Goal: Register for event/course

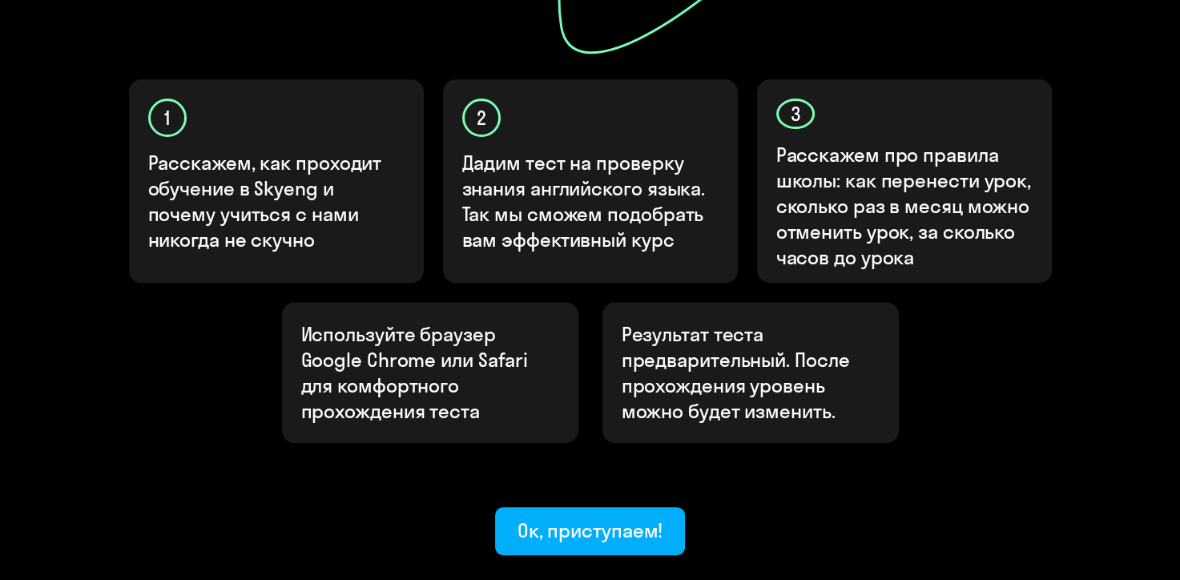
scroll to position [538, 0]
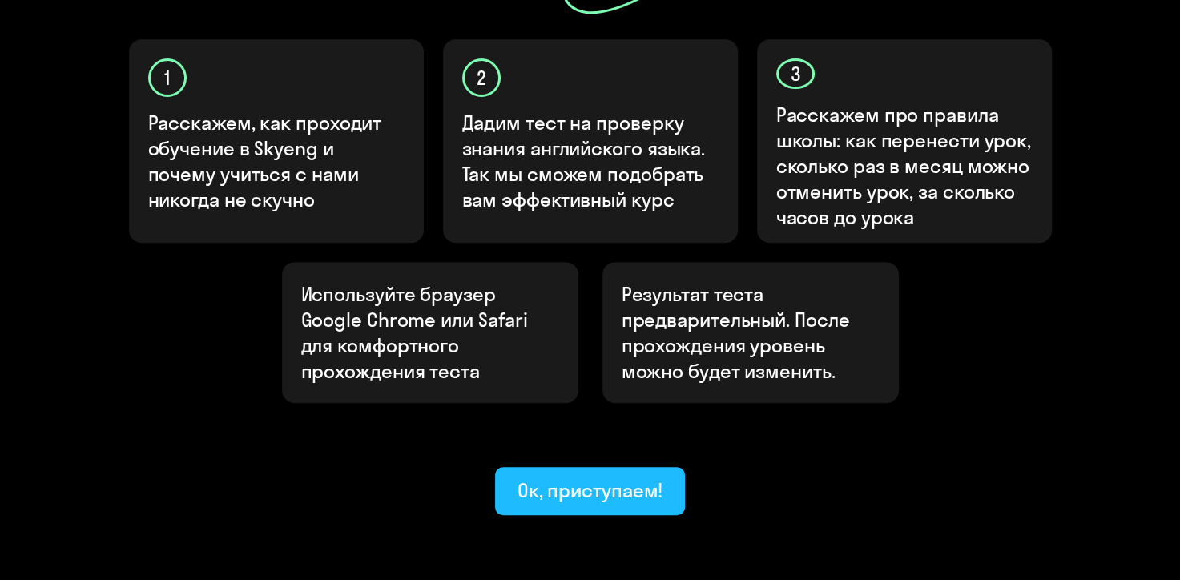
click at [609, 477] on div "Ок, приступаем!" at bounding box center [590, 490] width 146 height 26
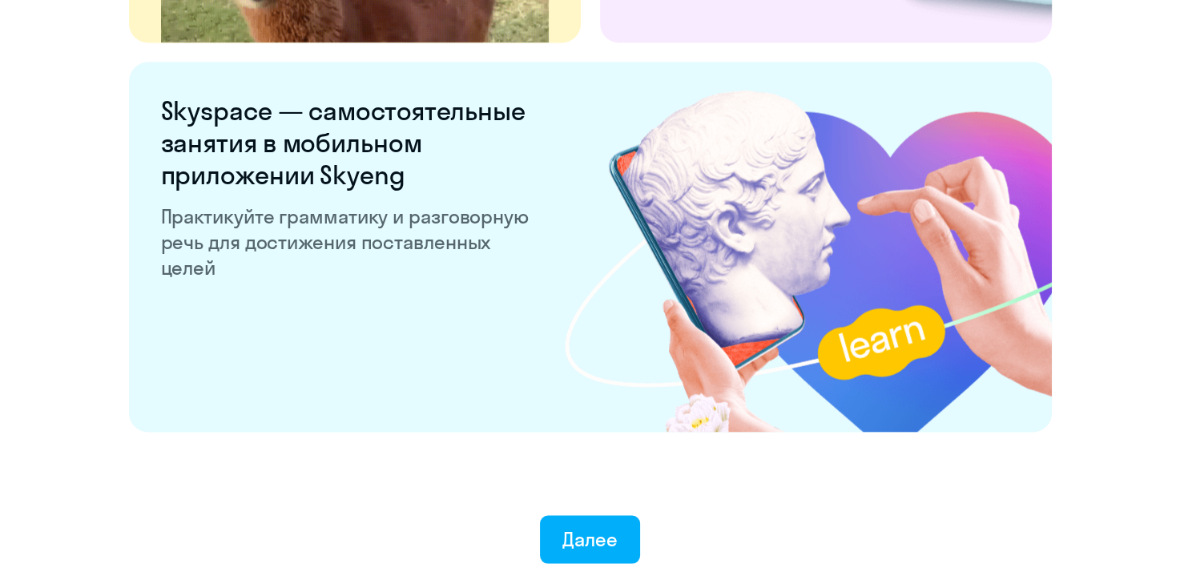
scroll to position [3133, 0]
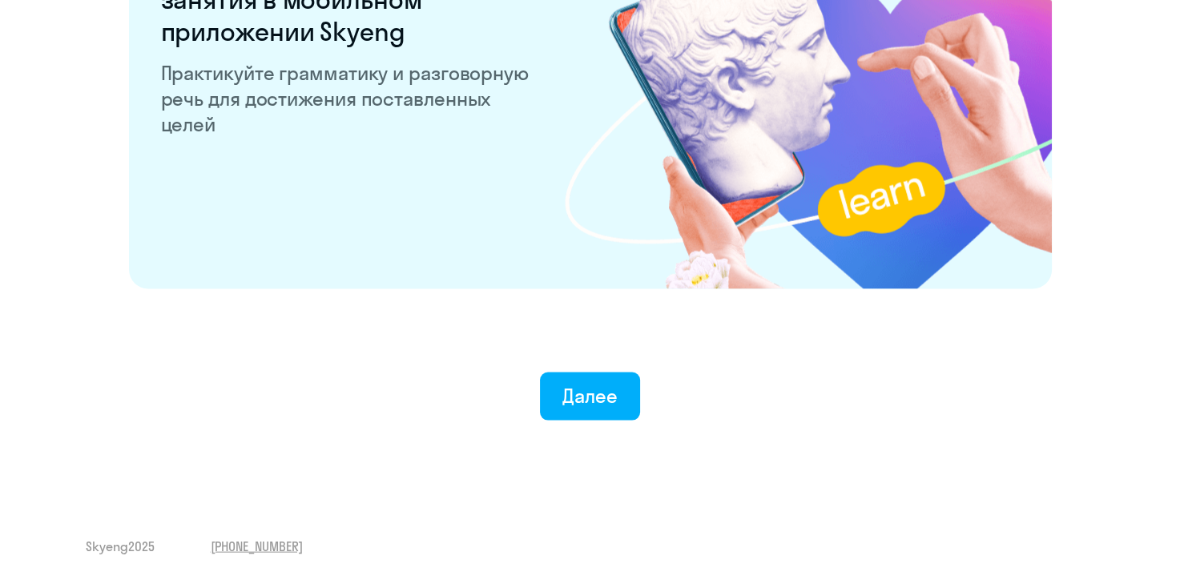
click at [602, 404] on div "Далее" at bounding box center [589, 396] width 55 height 26
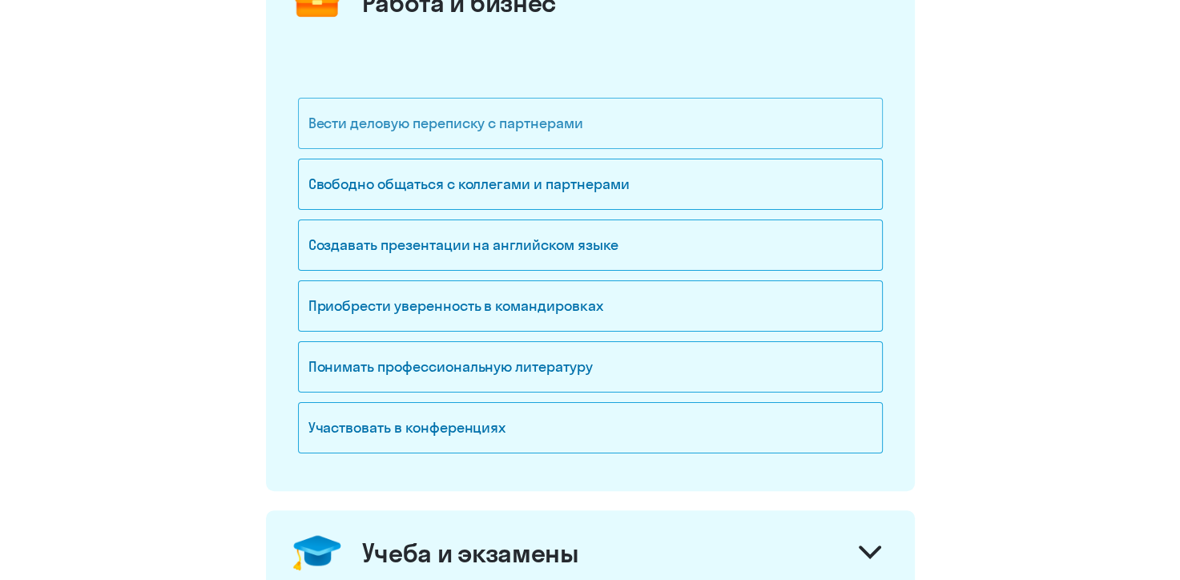
scroll to position [271, 0]
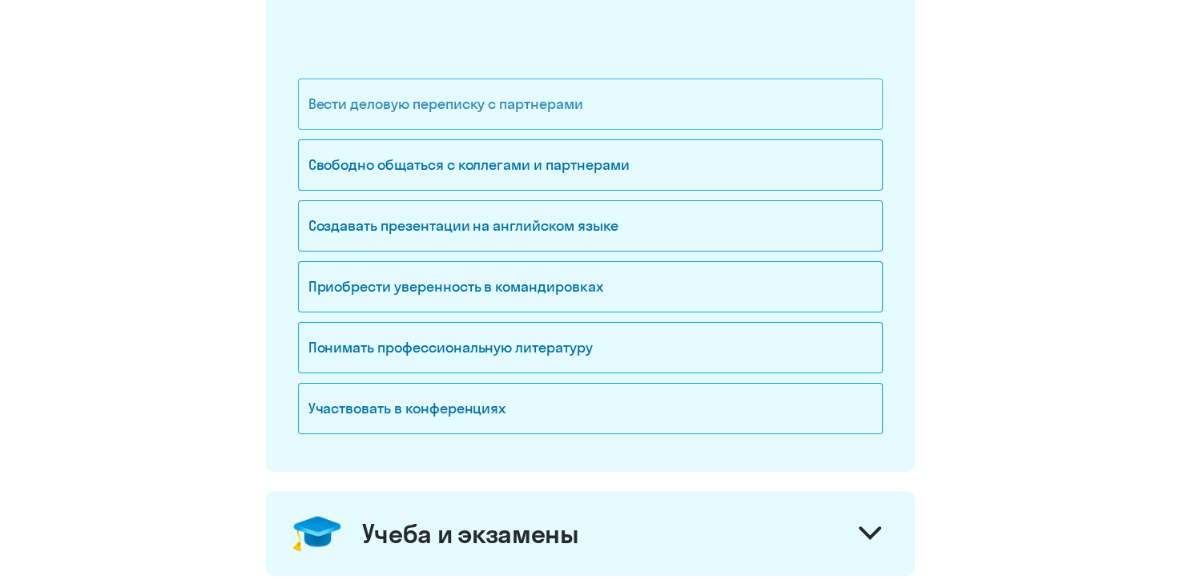
click at [569, 105] on div "Вести деловую переписку с партнерами" at bounding box center [590, 103] width 585 height 51
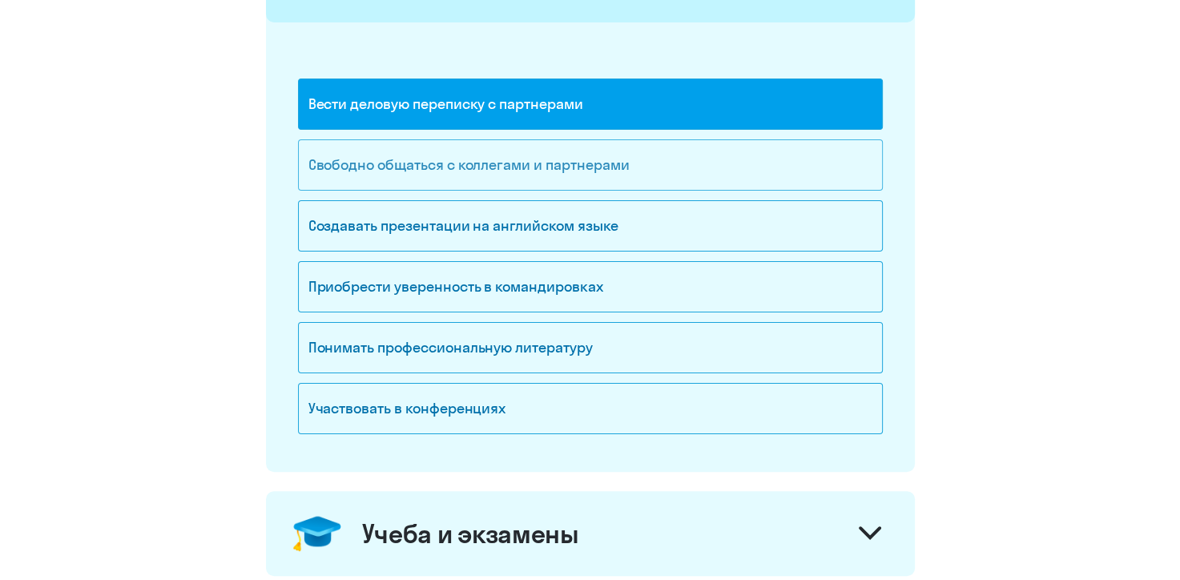
click at [559, 173] on div "Свободно общаться с коллегами и партнерами" at bounding box center [590, 164] width 585 height 51
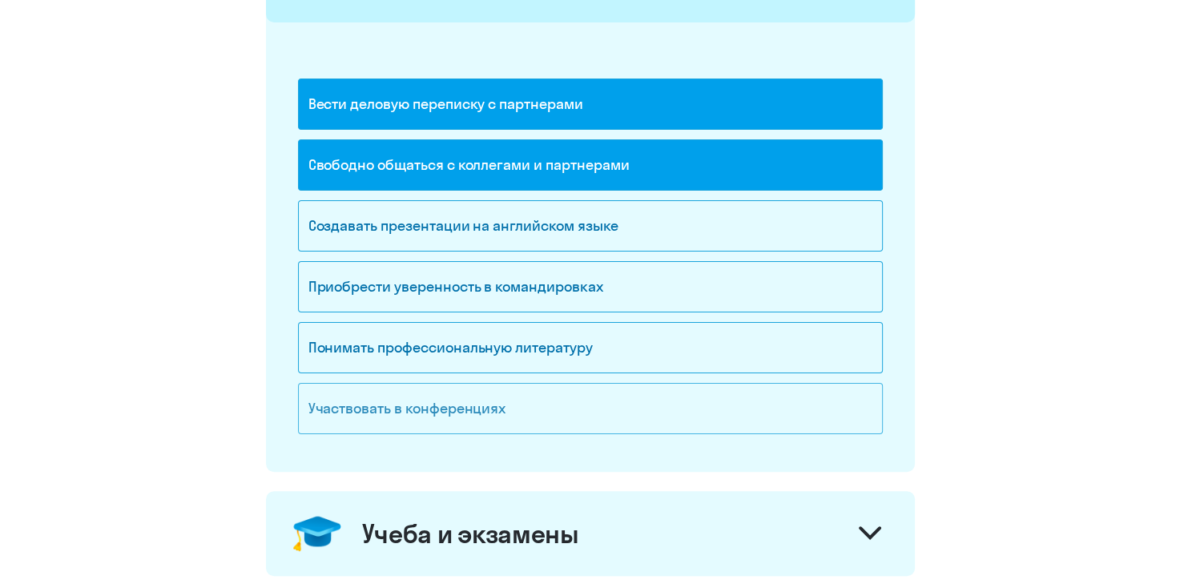
click at [445, 397] on div "Участвовать в конференциях" at bounding box center [590, 408] width 585 height 51
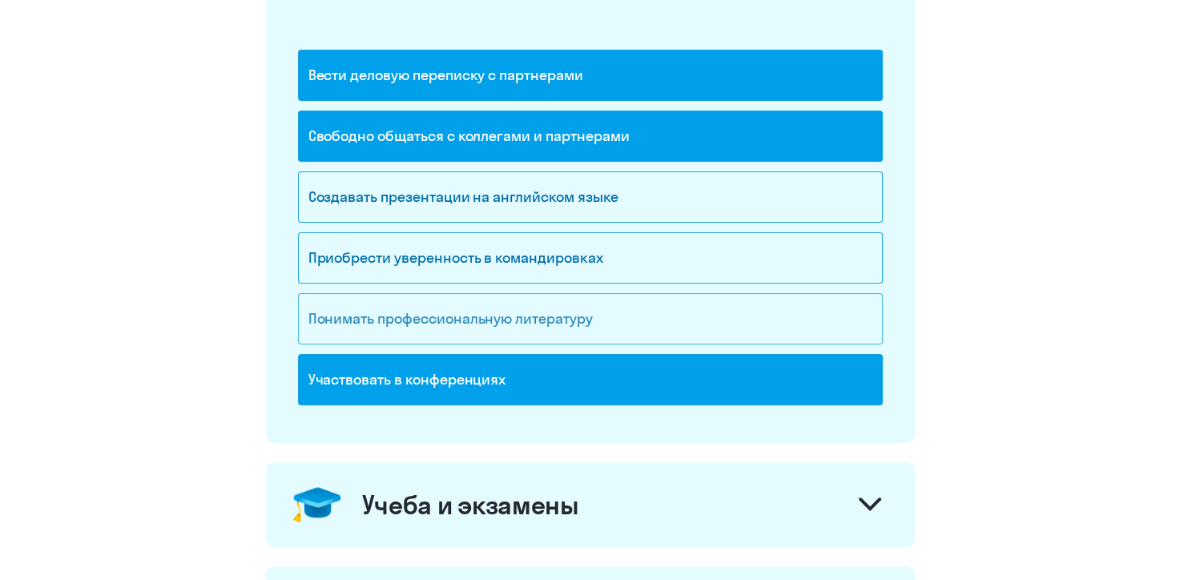
scroll to position [301, 0]
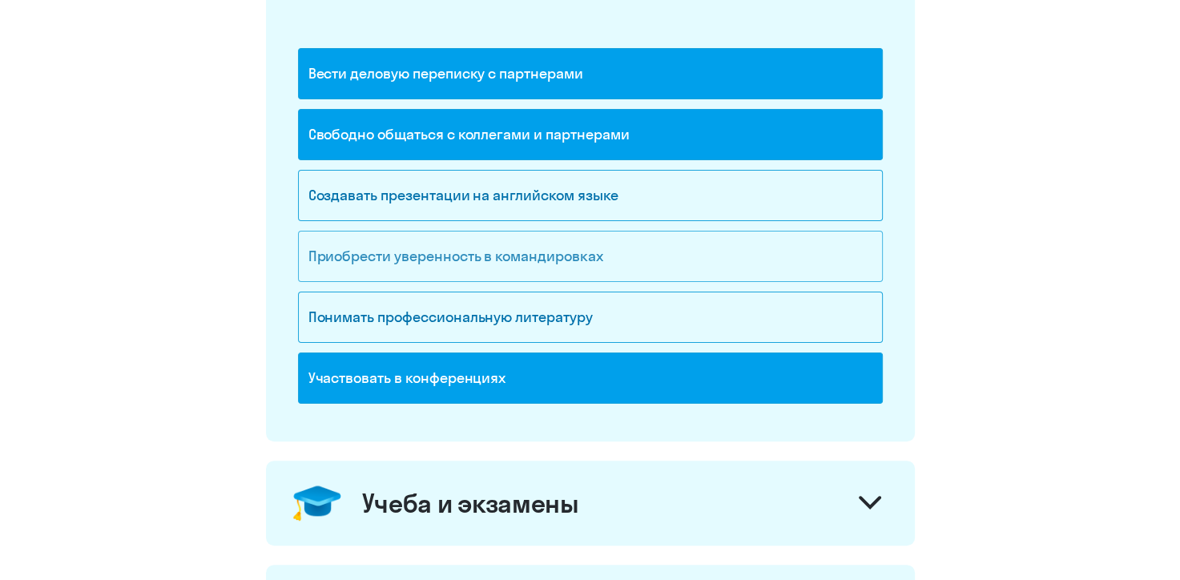
click at [561, 259] on div "Приобрести уверенность в командировках" at bounding box center [590, 256] width 585 height 51
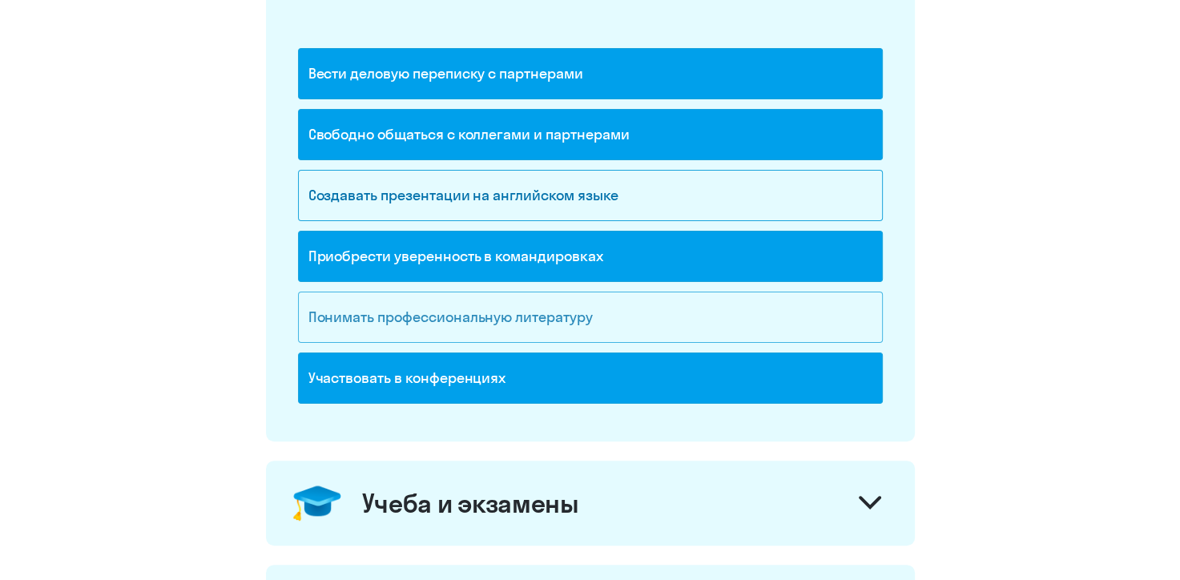
click at [565, 313] on div "Понимать профессиональную литературу" at bounding box center [590, 317] width 585 height 51
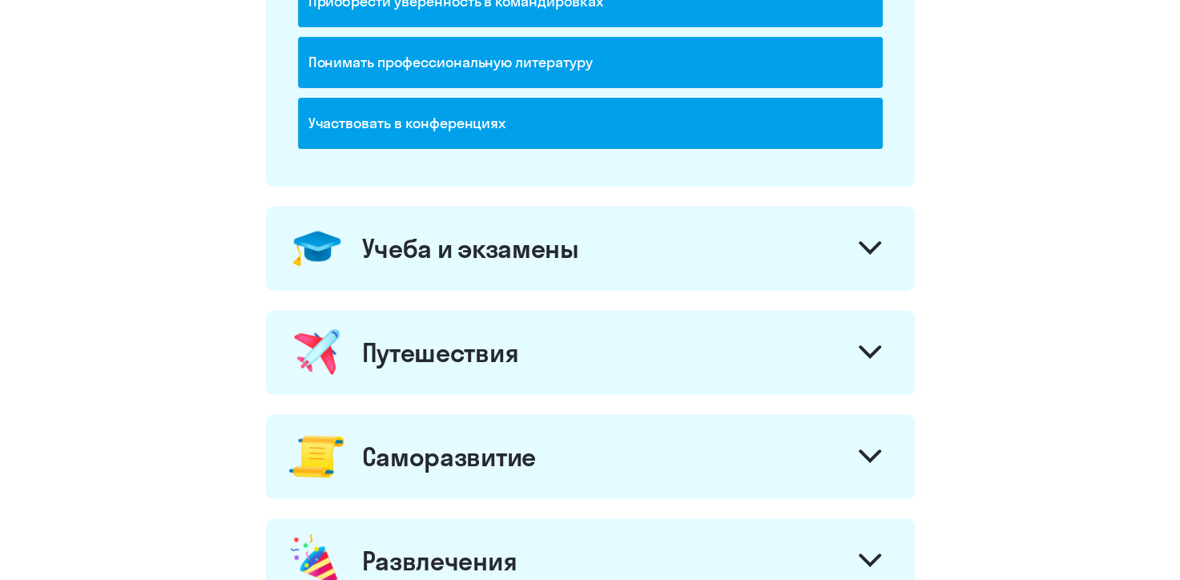
scroll to position [559, 0]
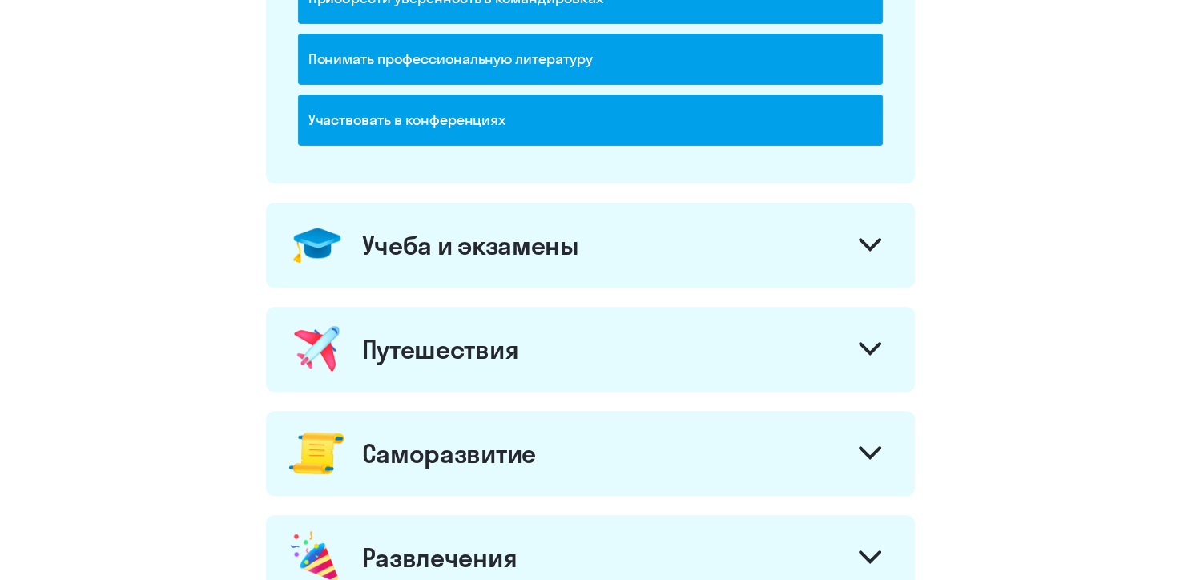
click at [859, 242] on icon at bounding box center [870, 245] width 22 height 14
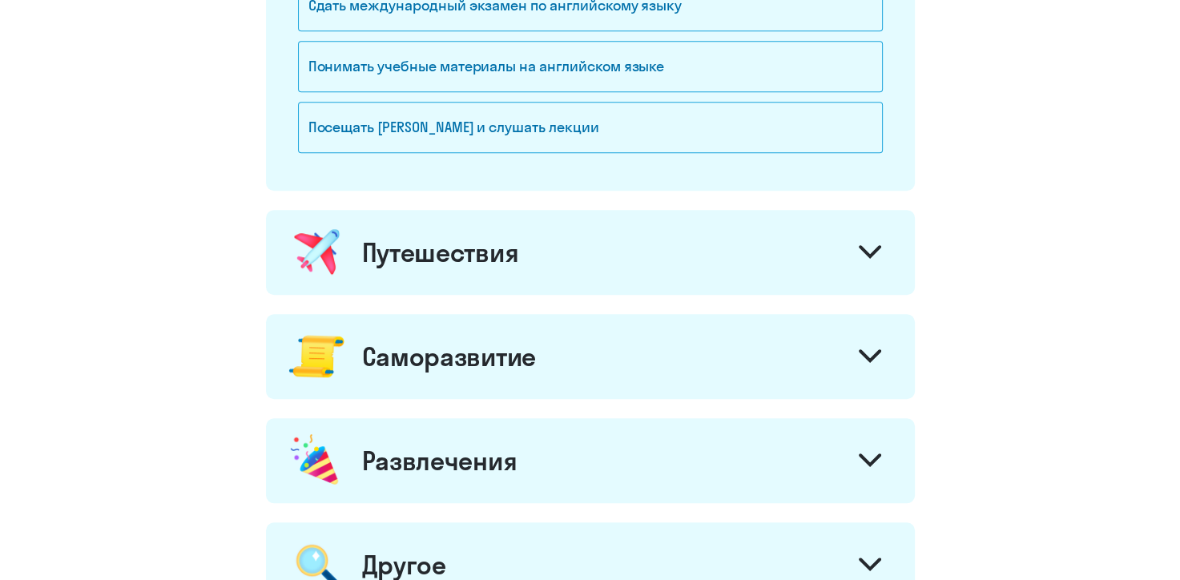
scroll to position [923, 0]
click at [860, 247] on icon at bounding box center [869, 252] width 19 height 10
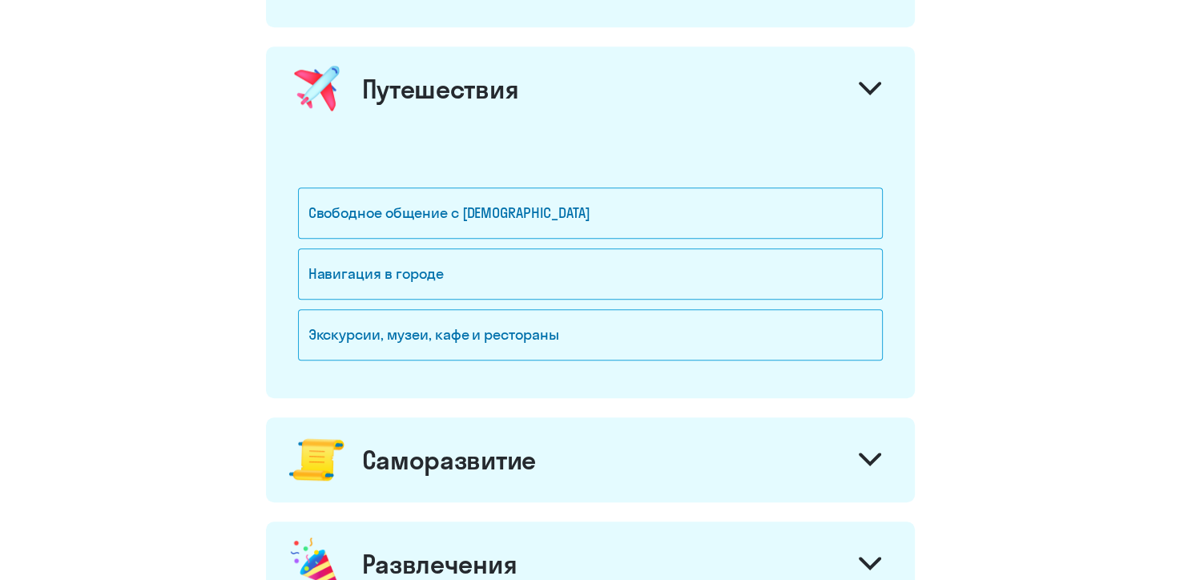
scroll to position [1086, 0]
click at [452, 219] on div "Свободное общение с иностранцами" at bounding box center [590, 212] width 585 height 51
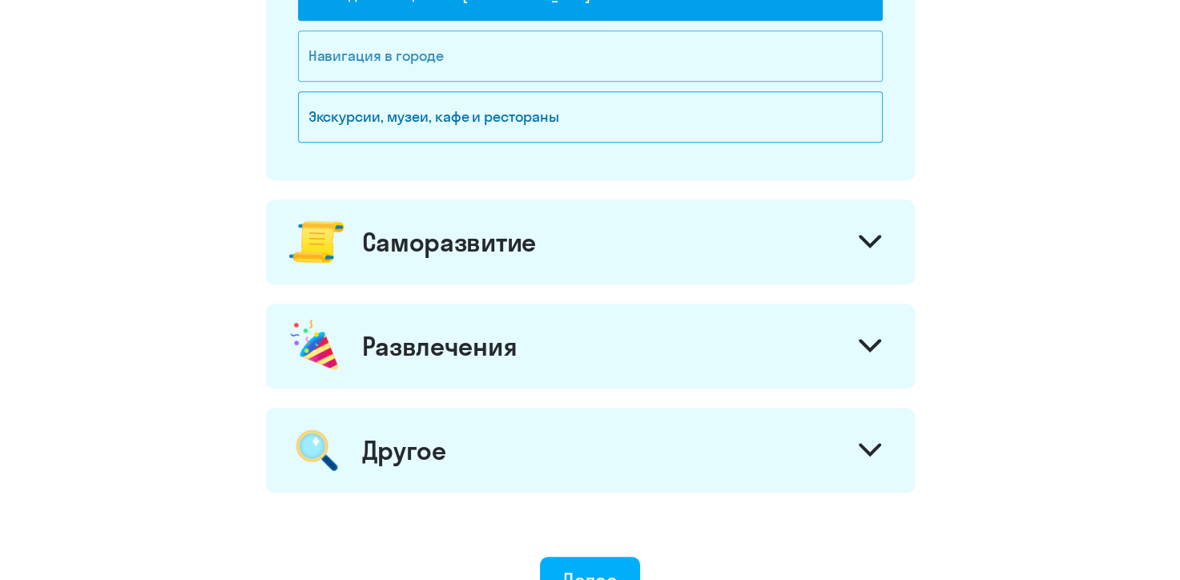
scroll to position [1326, 0]
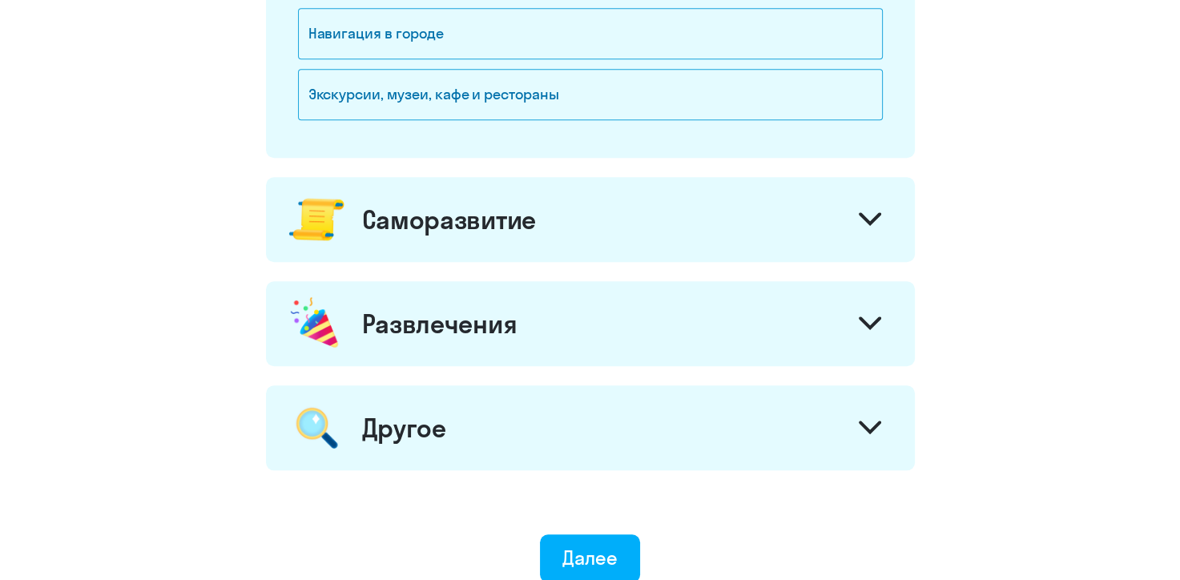
click at [859, 225] on svg-icon at bounding box center [870, 221] width 22 height 18
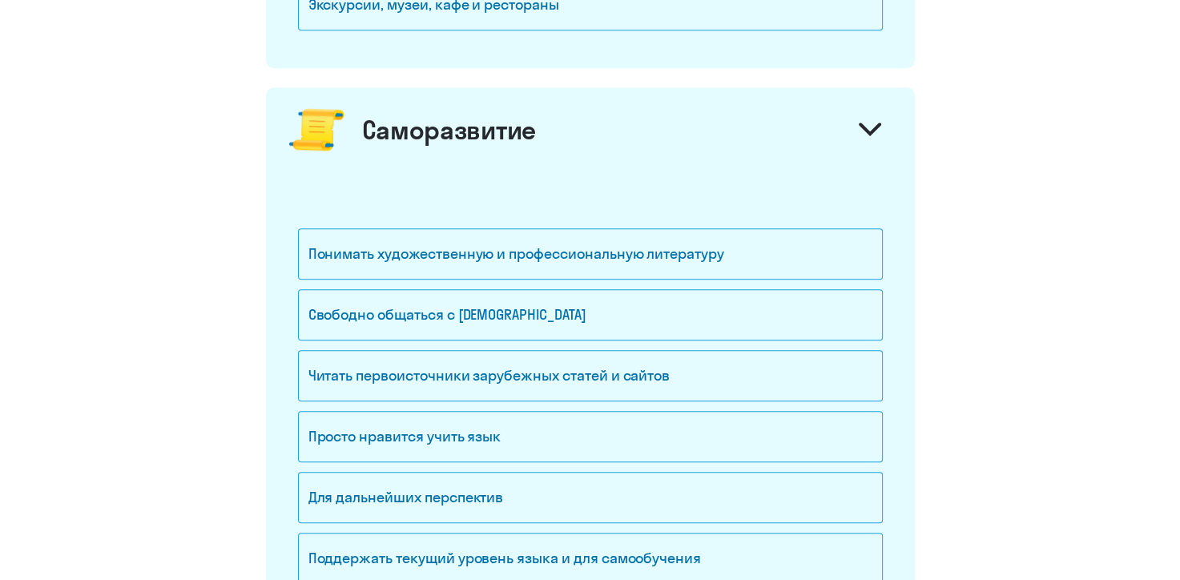
scroll to position [1419, 0]
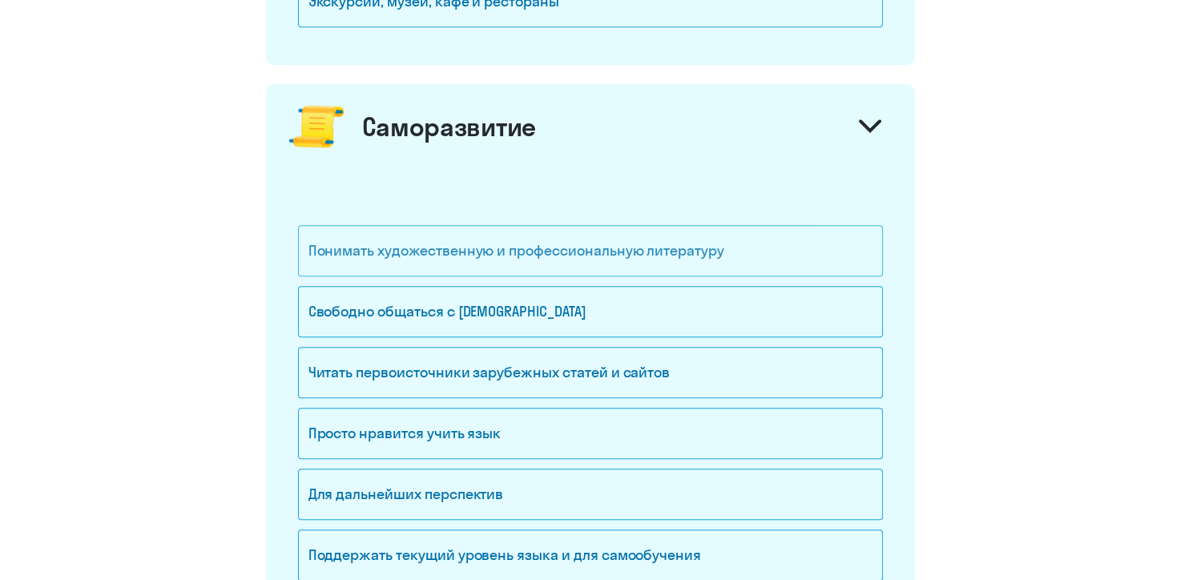
click at [682, 238] on div "Понимать художественную и профессиональную литературу" at bounding box center [590, 250] width 585 height 51
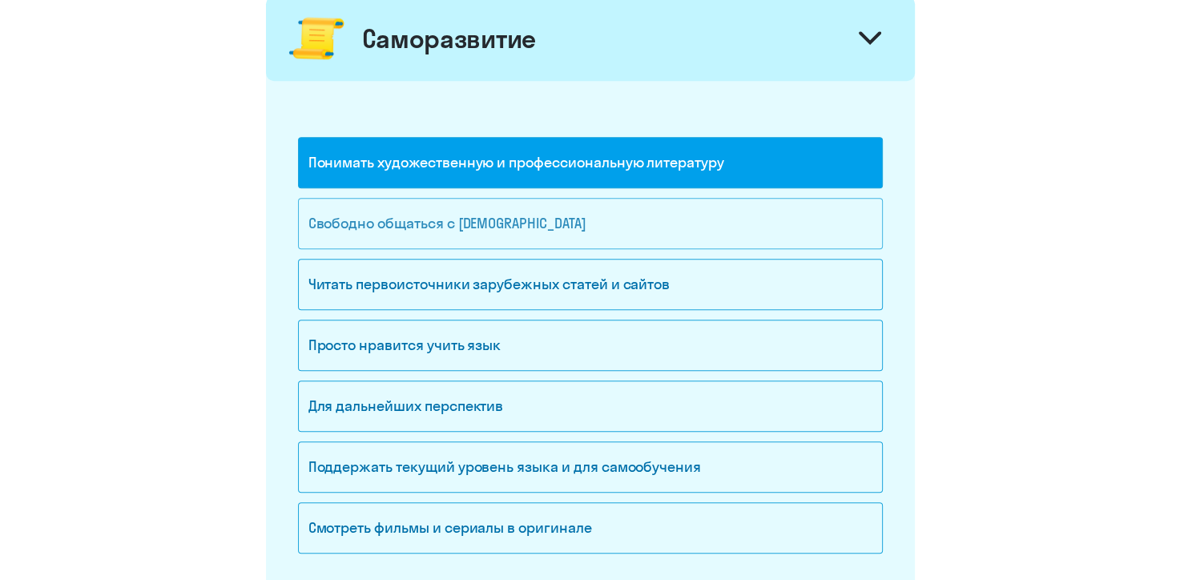
scroll to position [1511, 0]
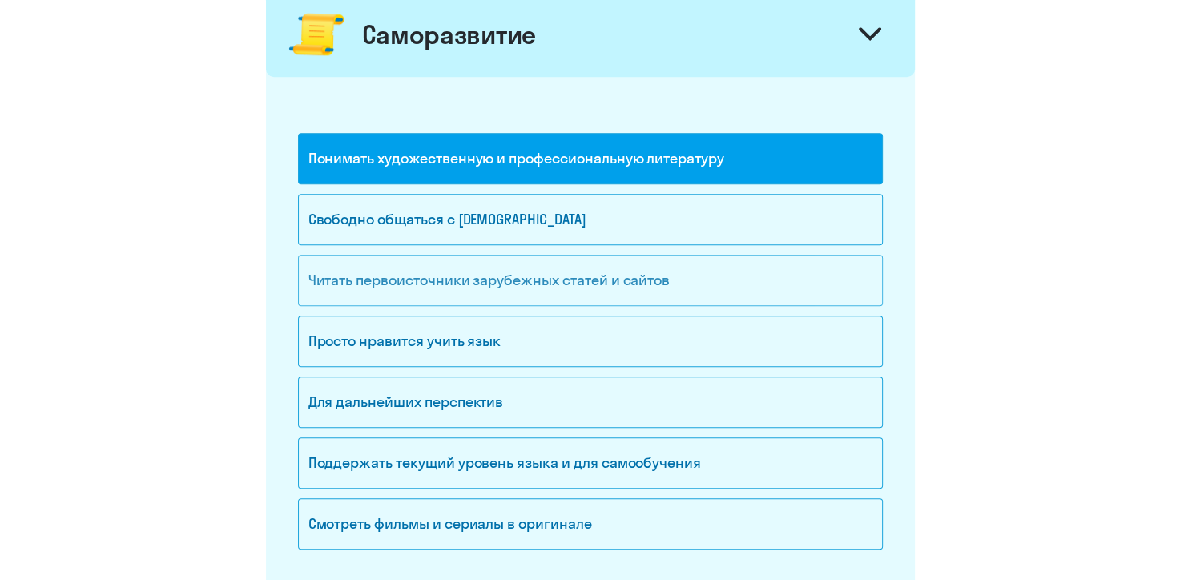
click at [461, 280] on div "Читать первоисточники зарубежных статей и сайтов" at bounding box center [590, 280] width 585 height 51
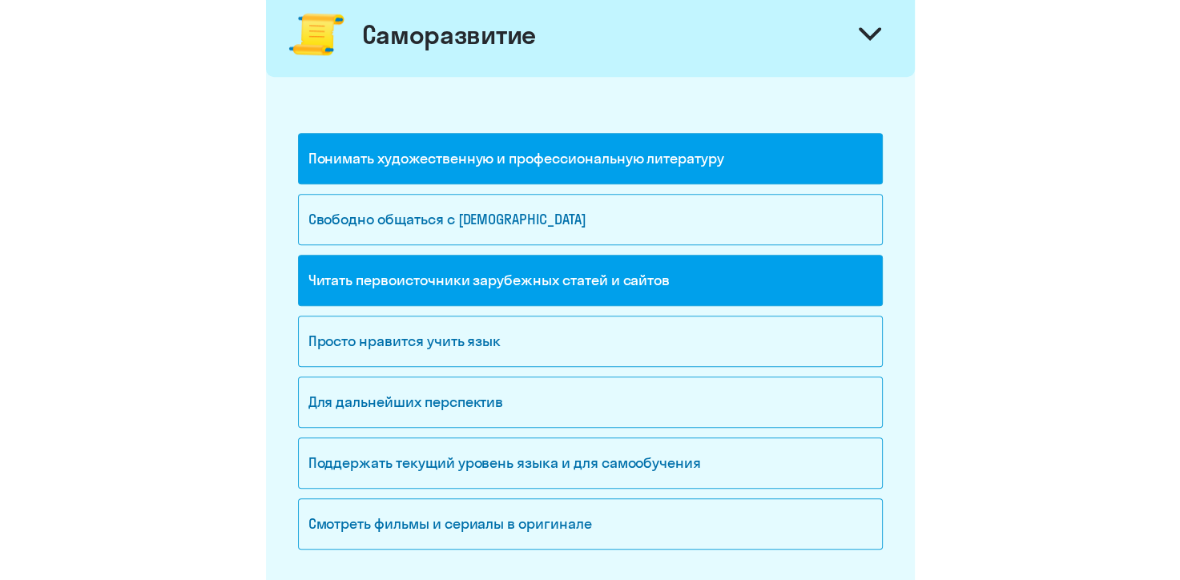
click at [461, 280] on div "Читать первоисточники зарубежных статей и сайтов" at bounding box center [590, 280] width 585 height 51
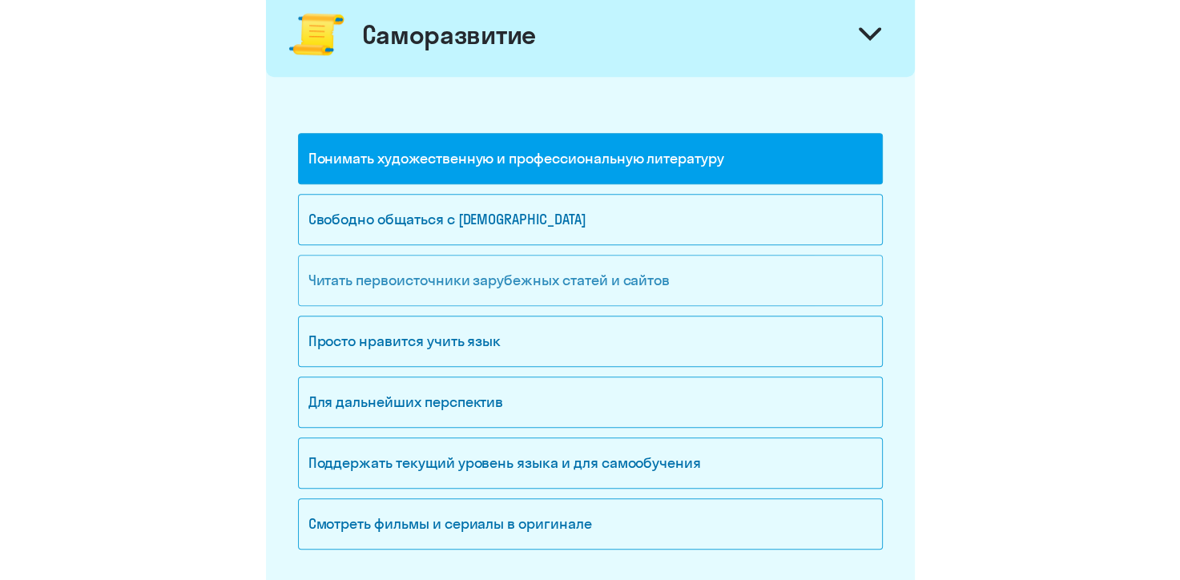
click at [461, 280] on div "Читать первоисточники зарубежных статей и сайтов" at bounding box center [590, 280] width 585 height 51
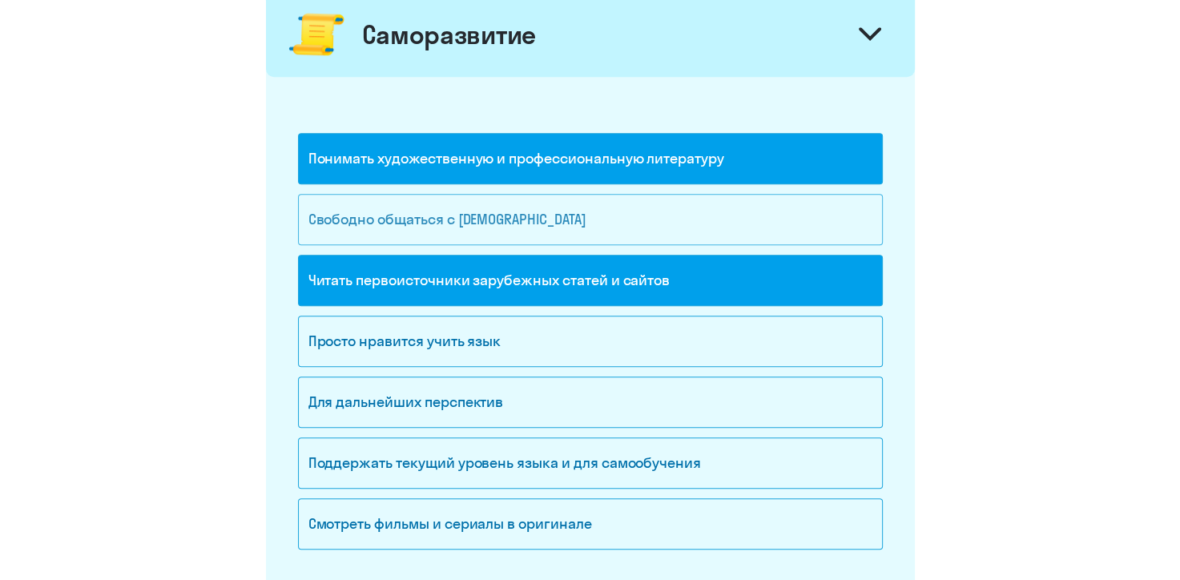
click at [474, 227] on div "Свободно общаться с иностранцами" at bounding box center [590, 219] width 585 height 51
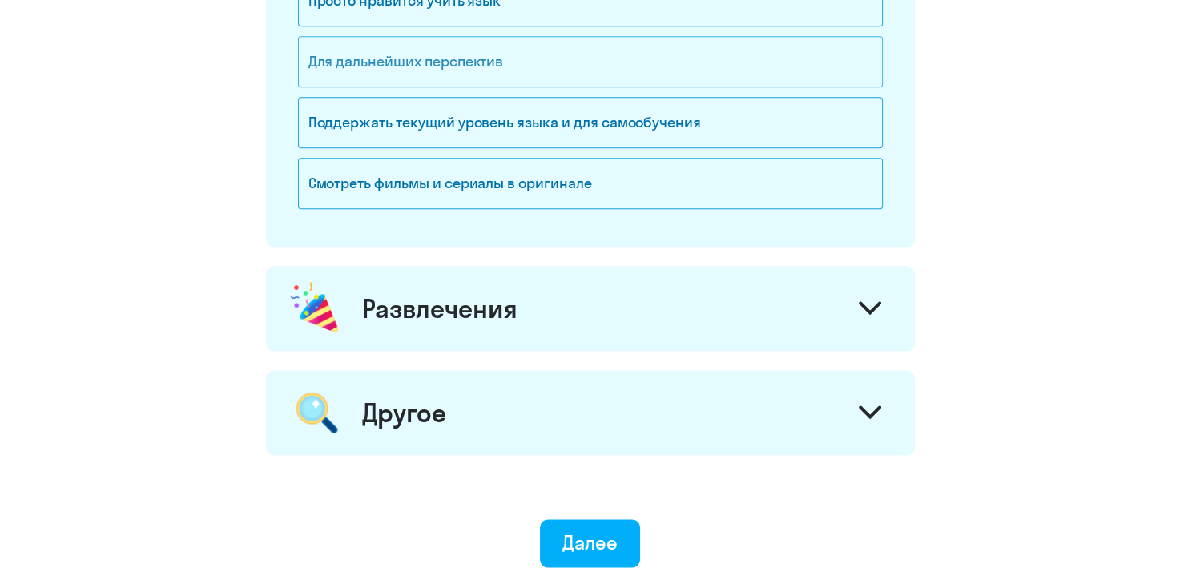
scroll to position [1852, 0]
click at [535, 274] on div "Развлечения" at bounding box center [590, 308] width 649 height 85
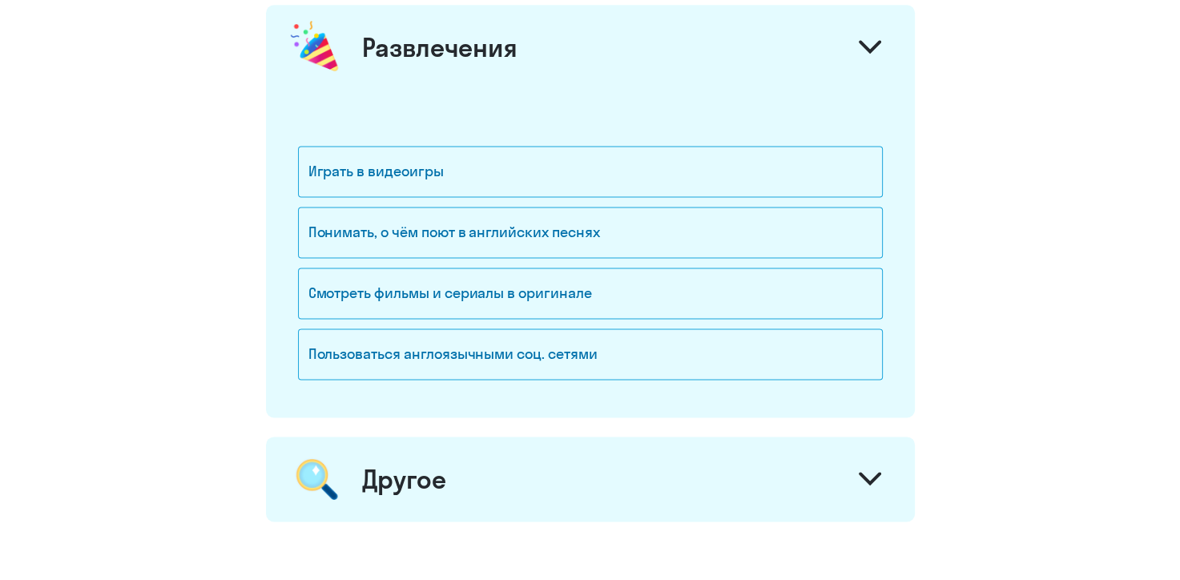
scroll to position [2120, 0]
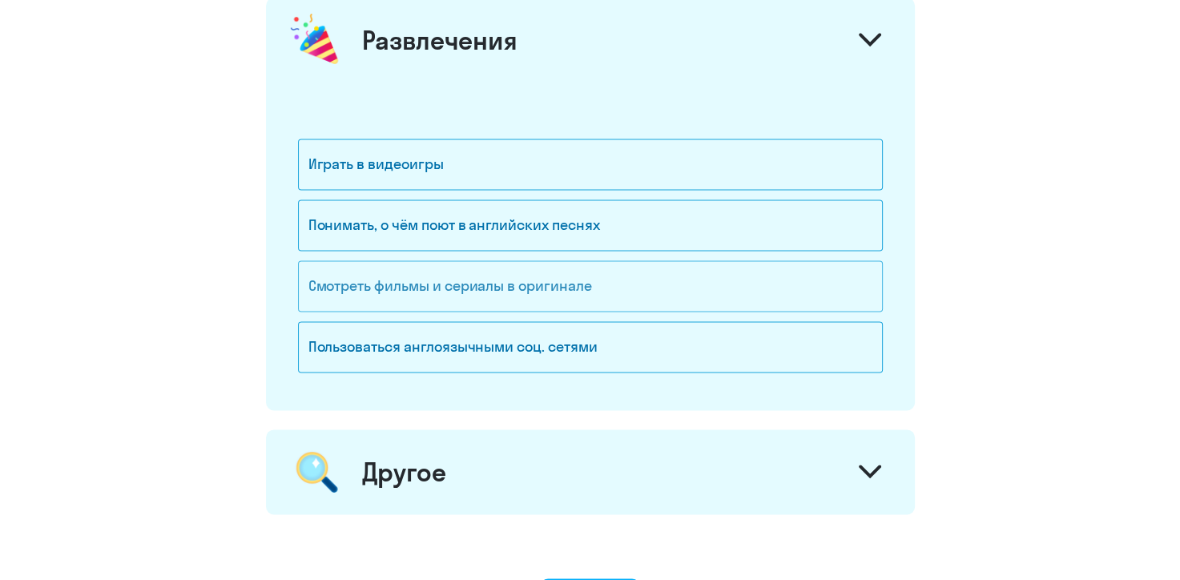
click at [485, 282] on div "Смотреть фильмы и сериалы в оригинале" at bounding box center [590, 285] width 585 height 51
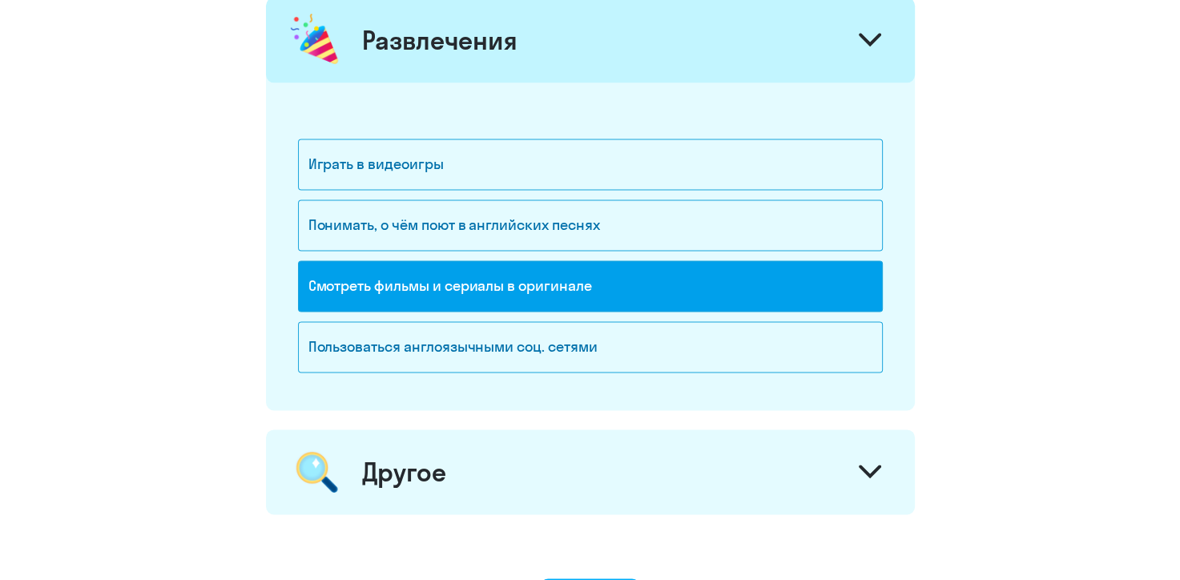
click at [506, 276] on div "Смотреть фильмы и сериалы в оригинале" at bounding box center [590, 285] width 585 height 51
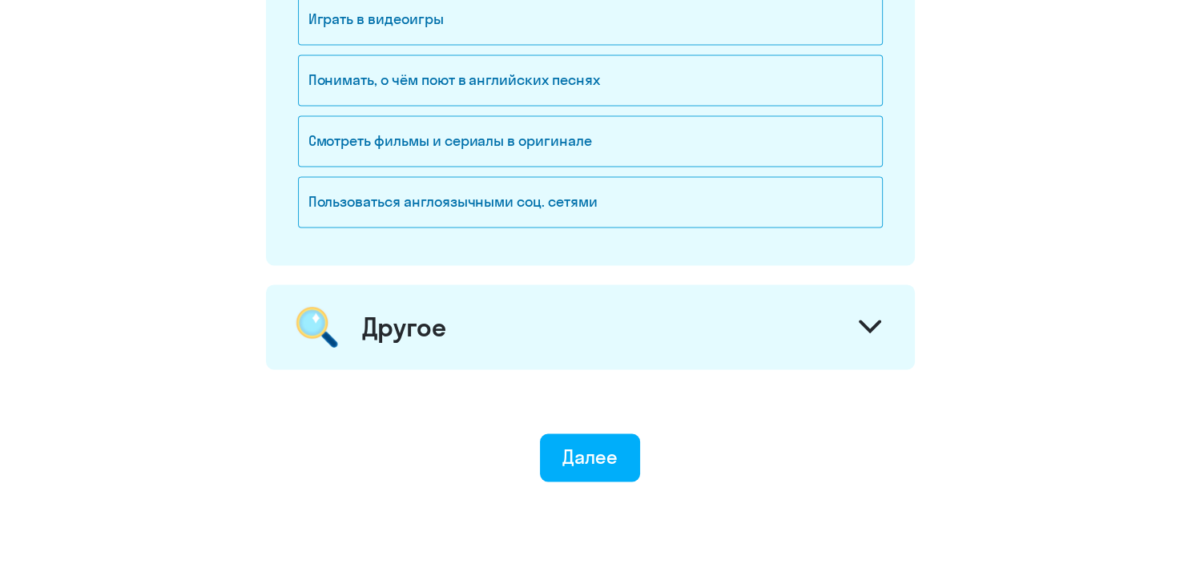
scroll to position [2267, 0]
click at [567, 347] on div "Другое" at bounding box center [590, 325] width 649 height 85
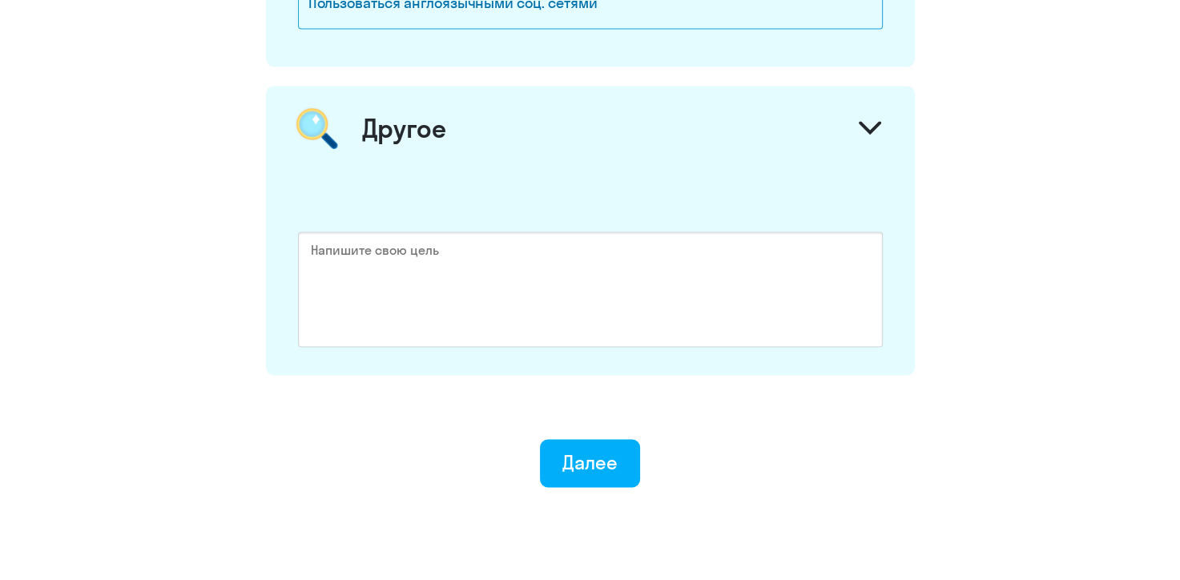
scroll to position [2516, 0]
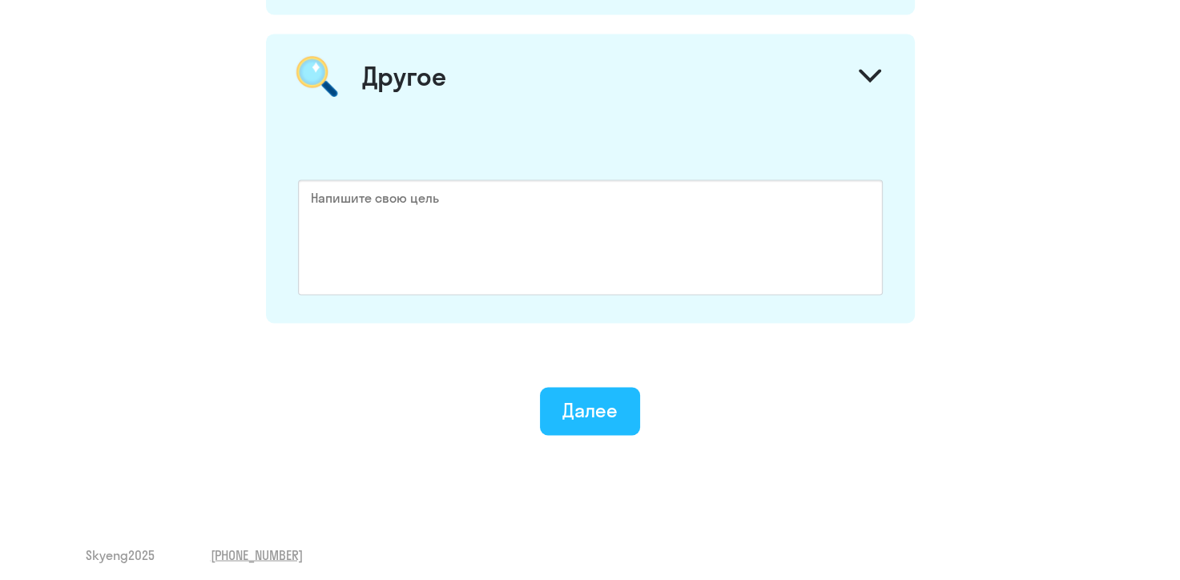
click at [598, 415] on button "Далее" at bounding box center [590, 411] width 100 height 48
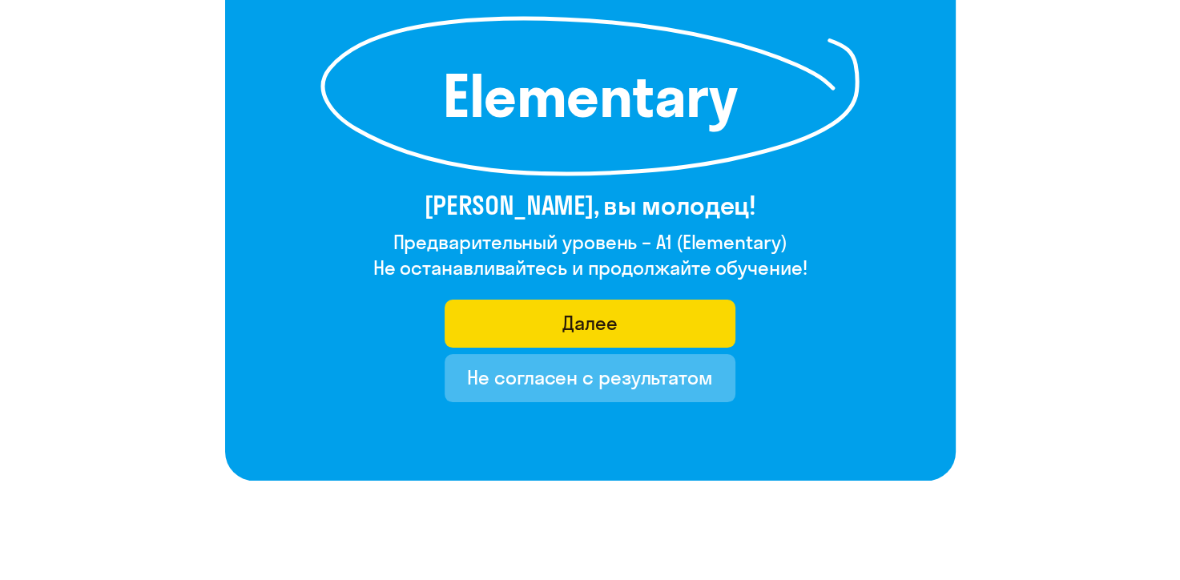
scroll to position [259, 0]
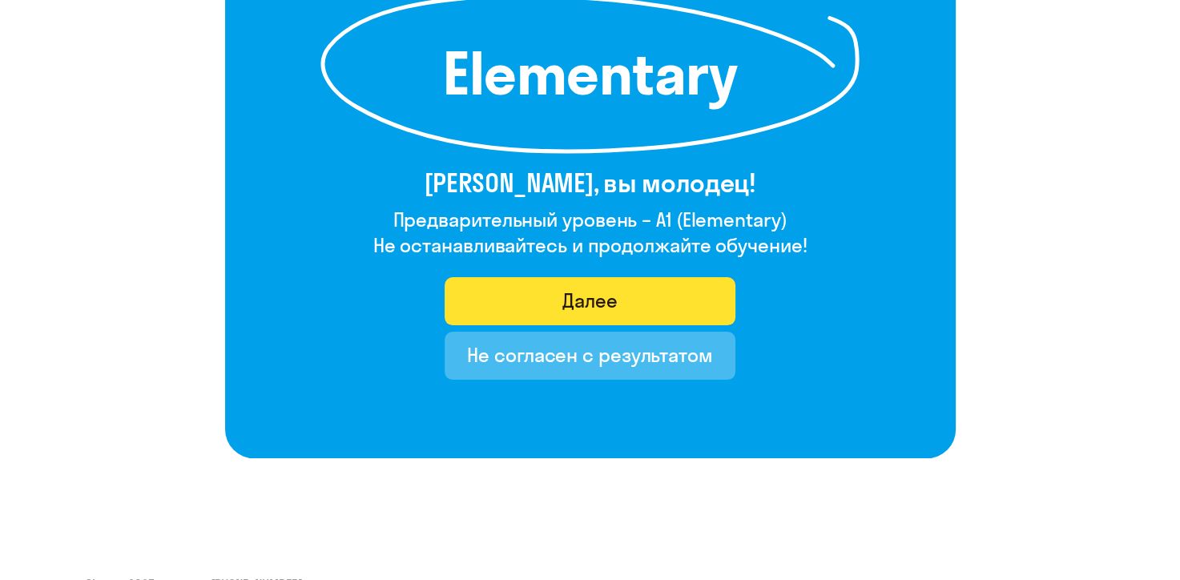
click at [595, 297] on div "Далее" at bounding box center [589, 301] width 55 height 26
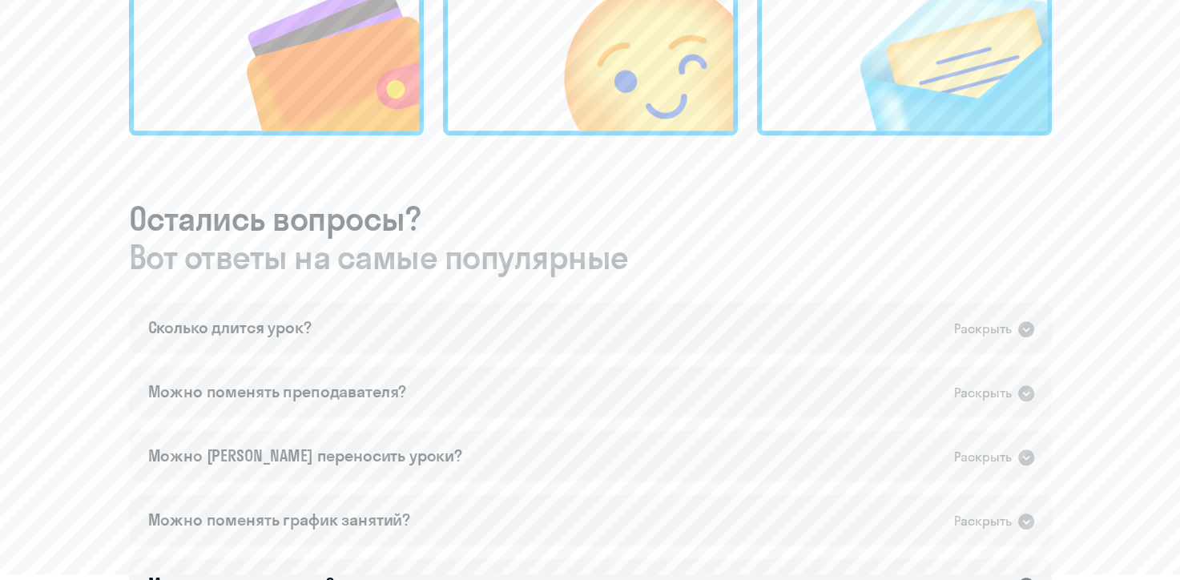
scroll to position [721, 0]
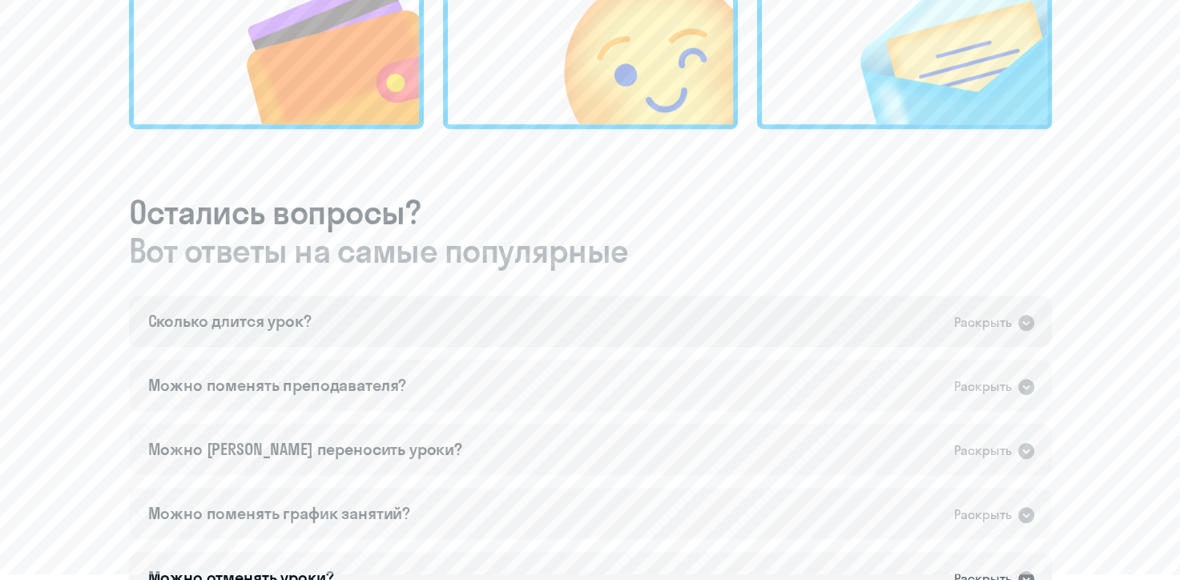
click at [1014, 332] on div "Раскрыть" at bounding box center [995, 322] width 82 height 21
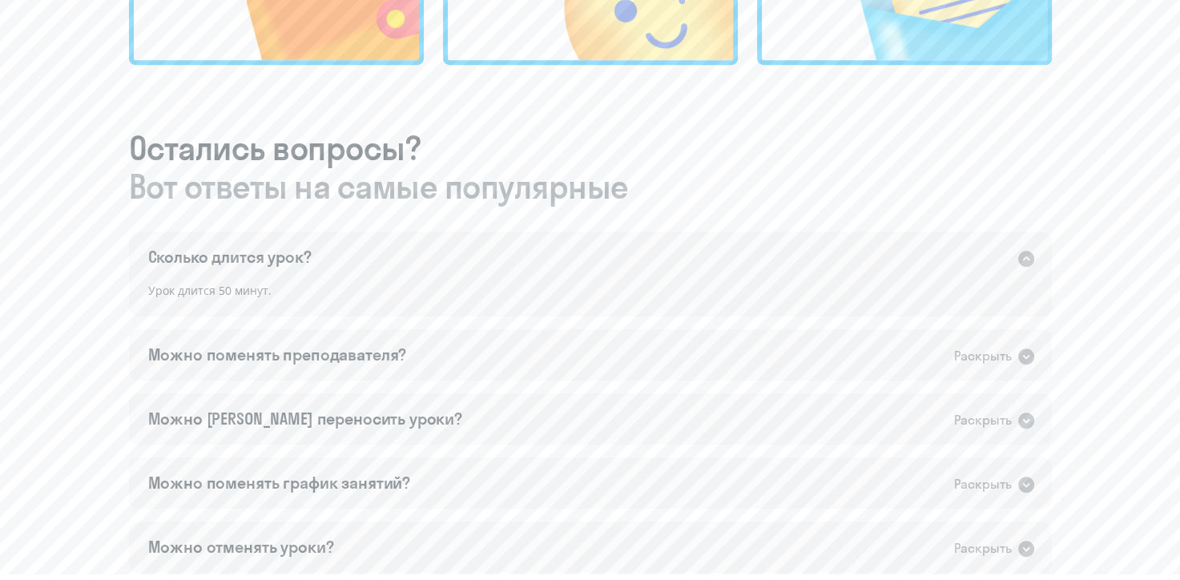
scroll to position [798, 0]
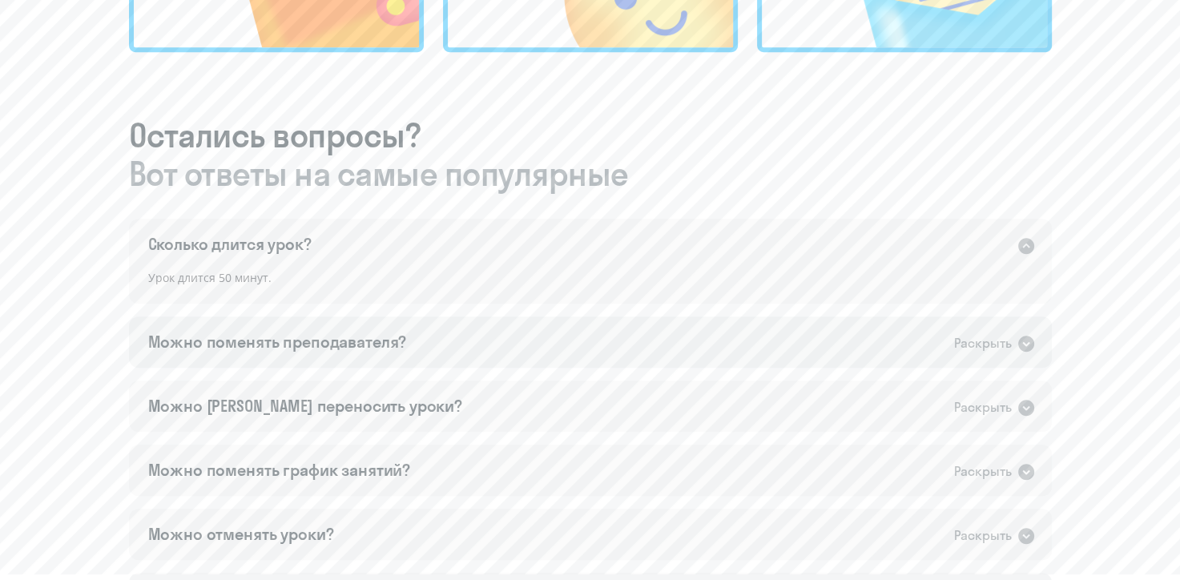
click at [1023, 340] on icon at bounding box center [1026, 344] width 16 height 16
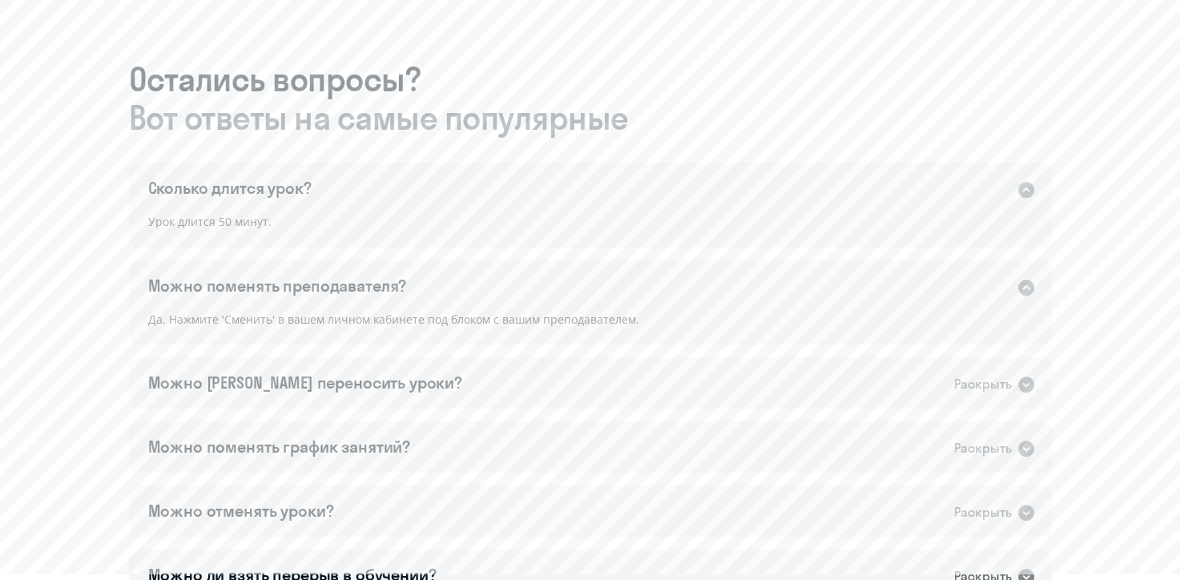
scroll to position [870, 0]
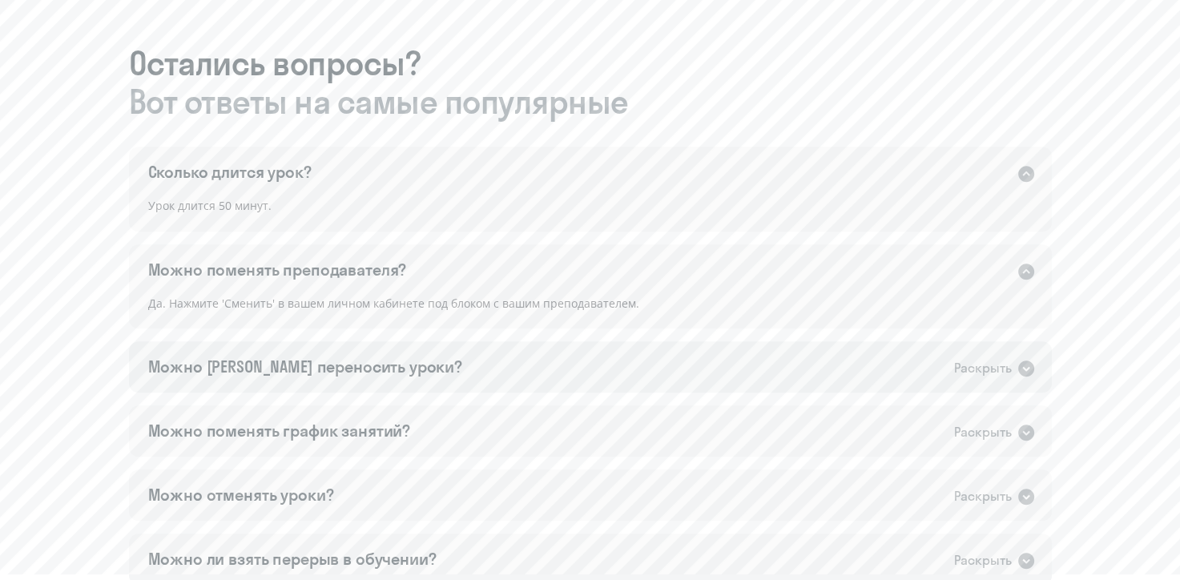
click at [1009, 365] on div "Раскрыть" at bounding box center [983, 368] width 58 height 20
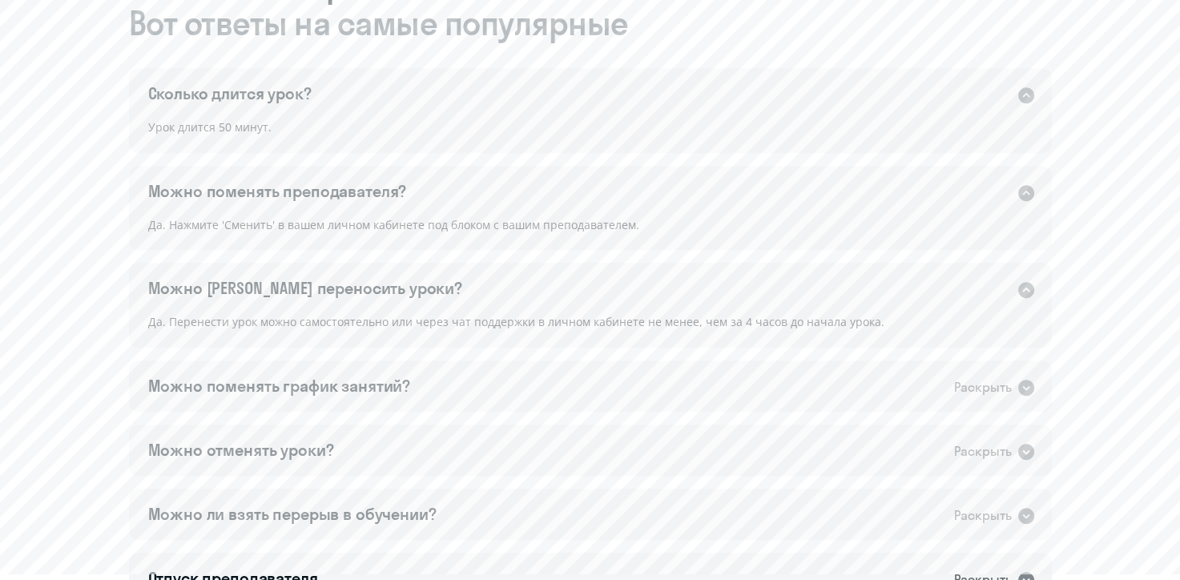
scroll to position [1008, 0]
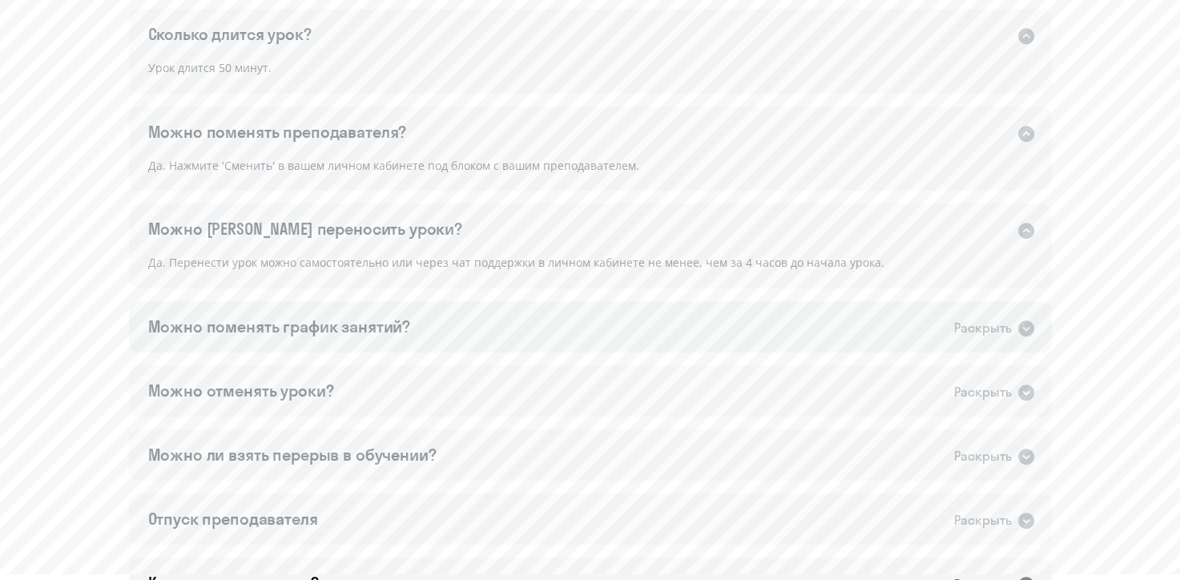
click at [1015, 323] on div "Раскрыть" at bounding box center [995, 327] width 82 height 21
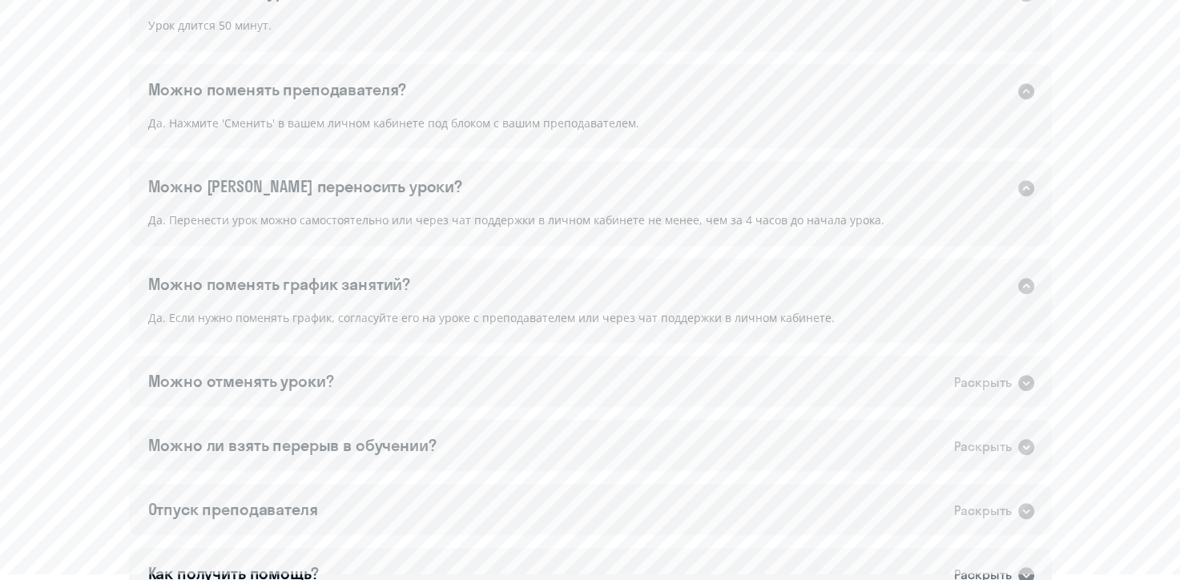
scroll to position [1105, 0]
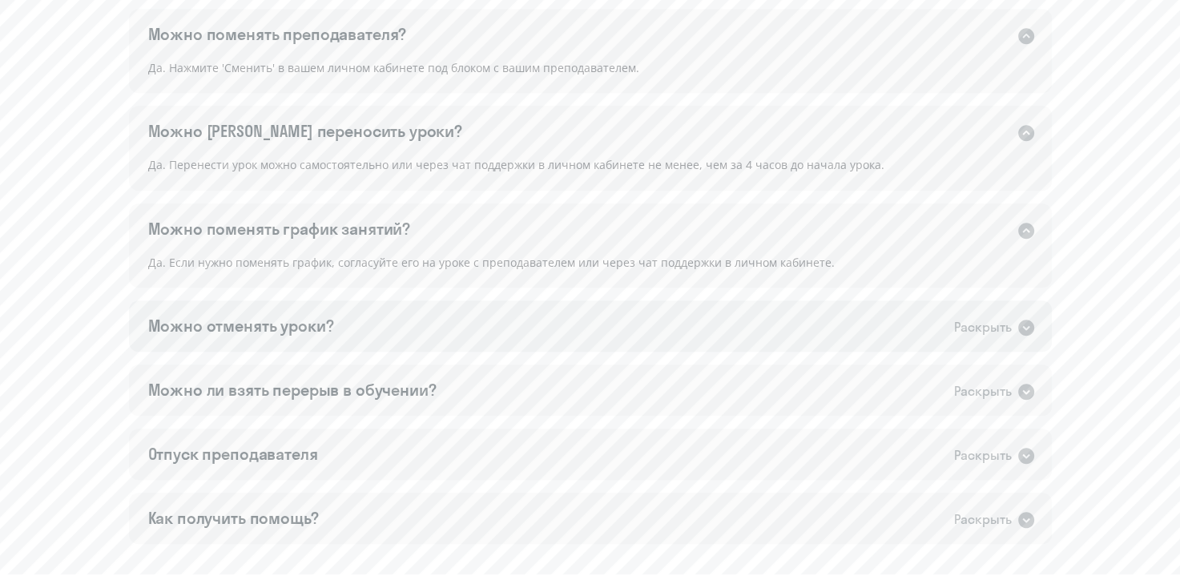
click at [1025, 324] on icon at bounding box center [1026, 328] width 16 height 16
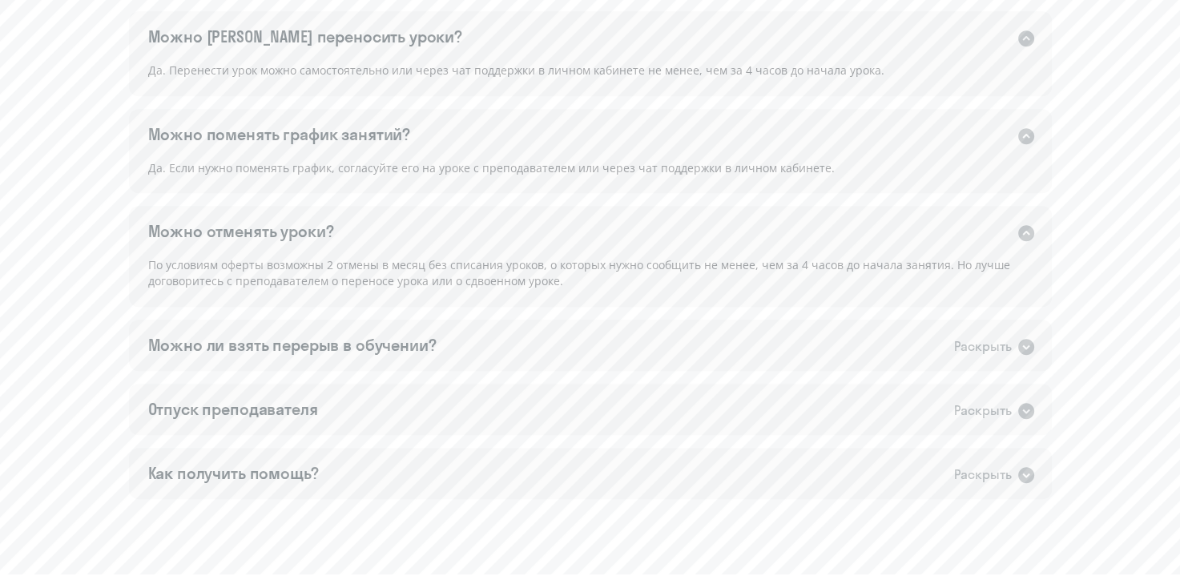
scroll to position [1207, 0]
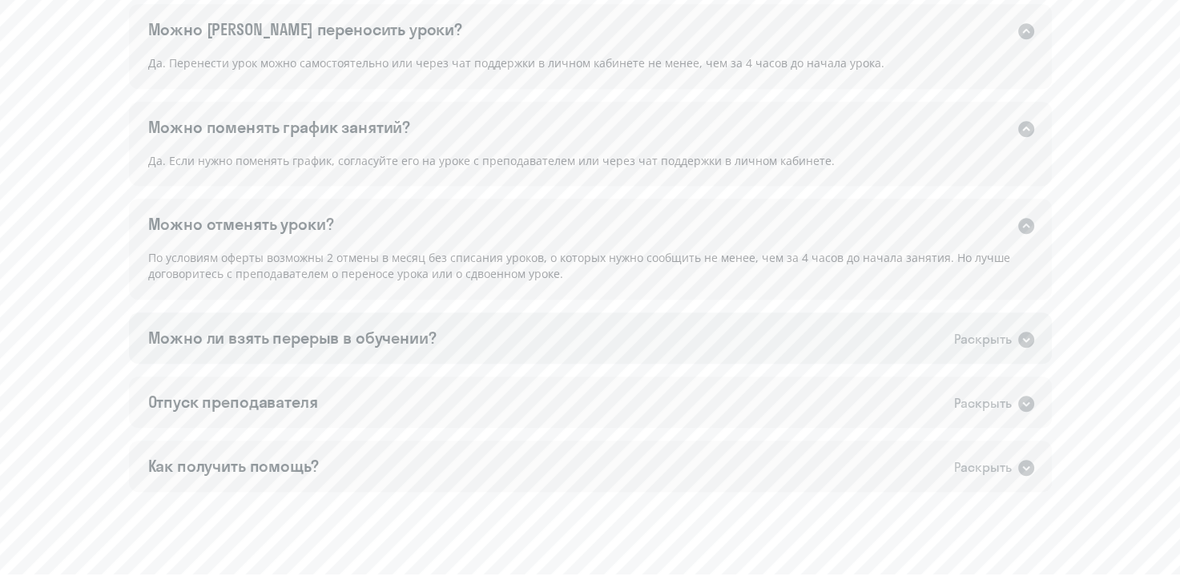
click at [1021, 338] on icon at bounding box center [1026, 340] width 16 height 16
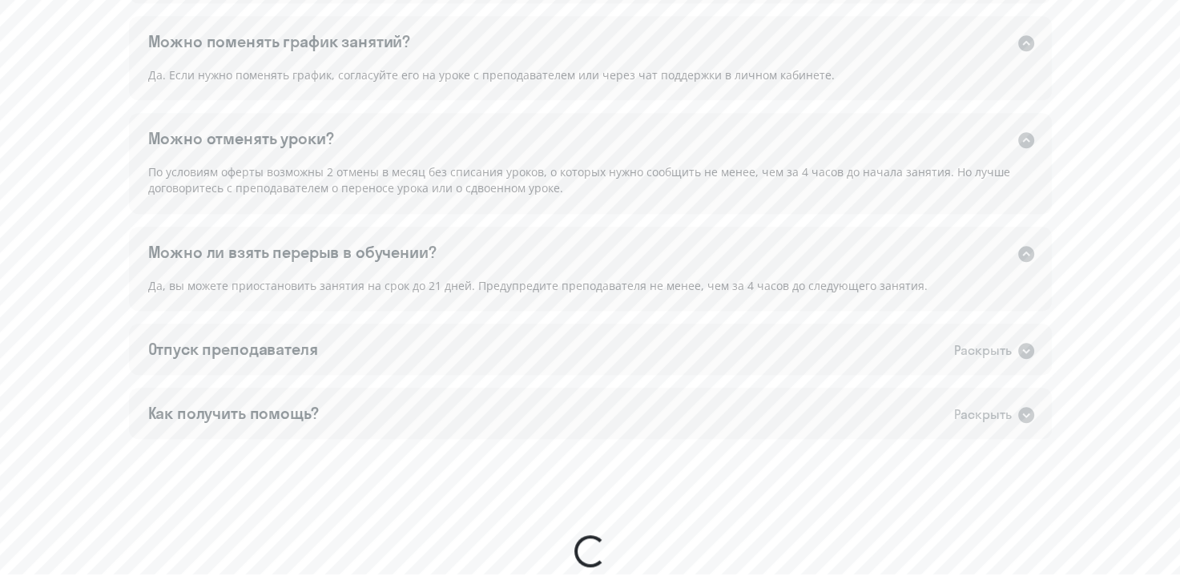
scroll to position [1294, 0]
click at [1019, 349] on icon at bounding box center [1026, 349] width 16 height 16
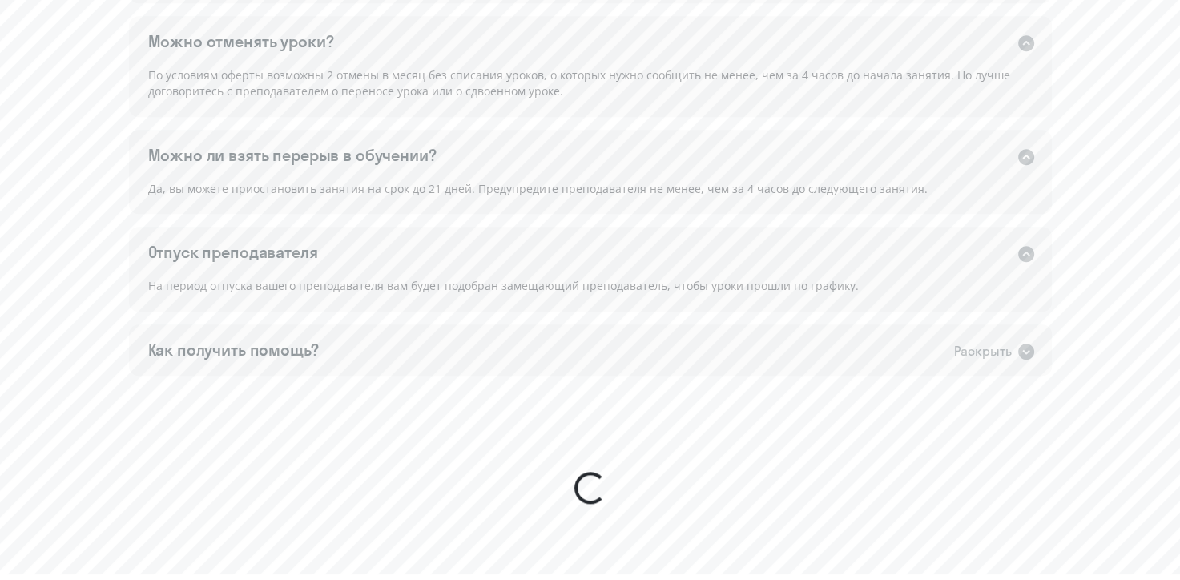
scroll to position [1395, 0]
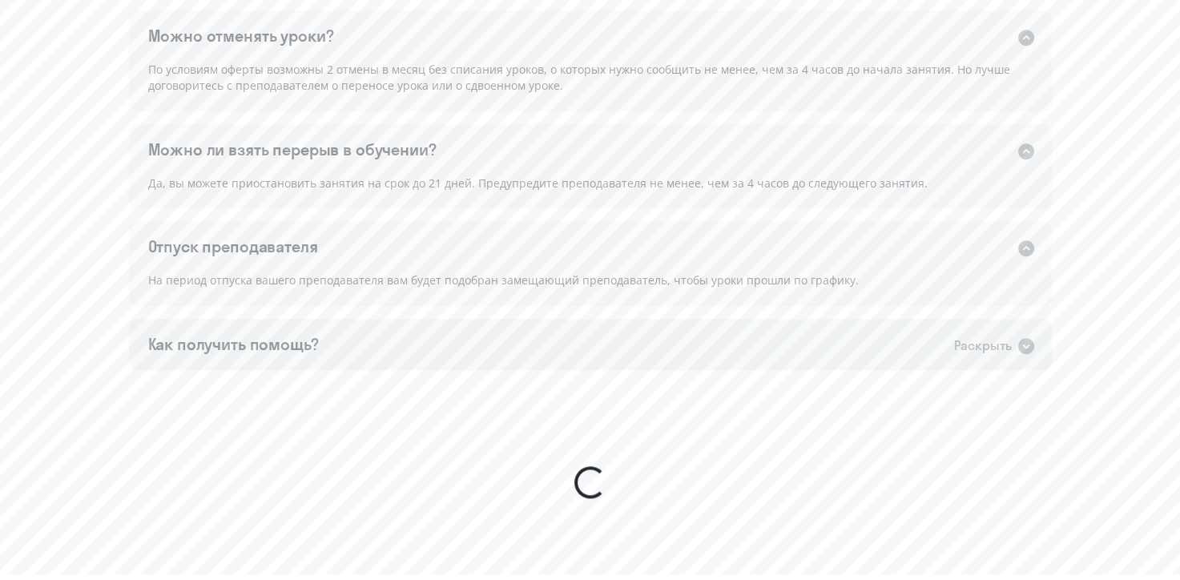
click at [956, 344] on div "Раскрыть" at bounding box center [983, 346] width 58 height 20
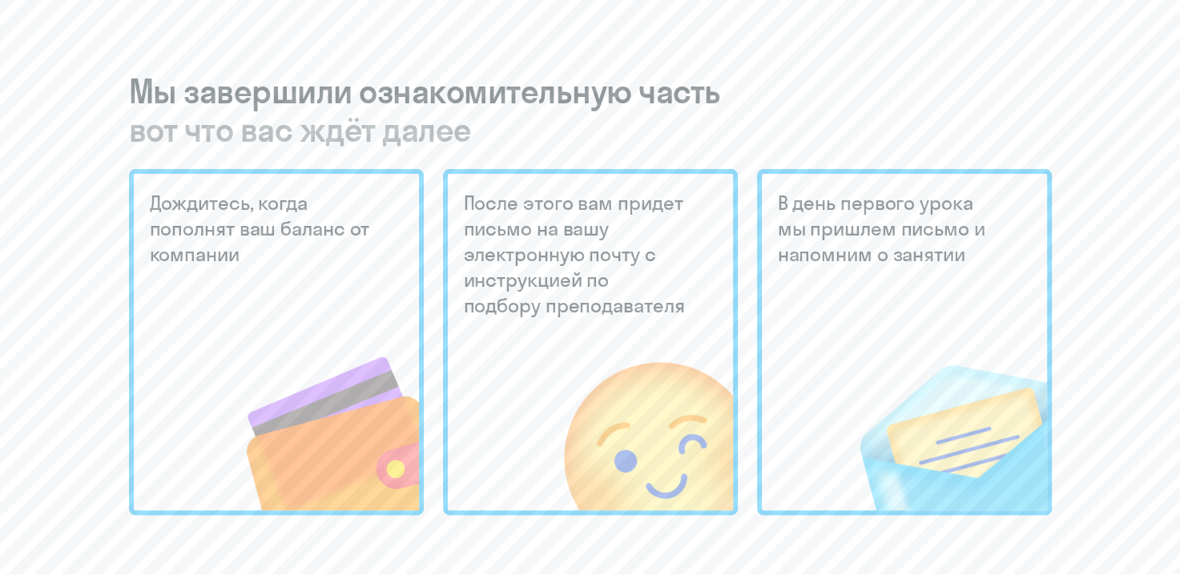
scroll to position [336, 0]
click at [298, 272] on div "Дождитесь, когда пополнят ваш баланс от компании" at bounding box center [276, 341] width 295 height 346
click at [526, 218] on h5 "После этого вам придет письмо на вашу электронную почту с инструкцией по подбор…" at bounding box center [577, 253] width 226 height 128
click at [906, 227] on h5 "В день первого урока мы пришлем письмо и напомним о занятии" at bounding box center [891, 227] width 226 height 77
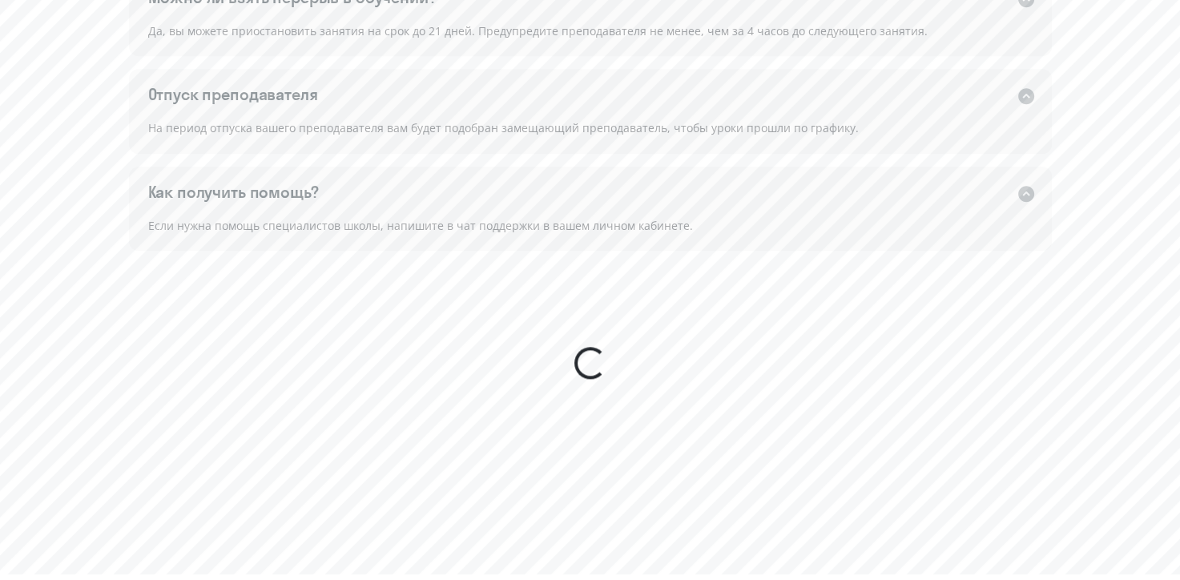
scroll to position [1602, 0]
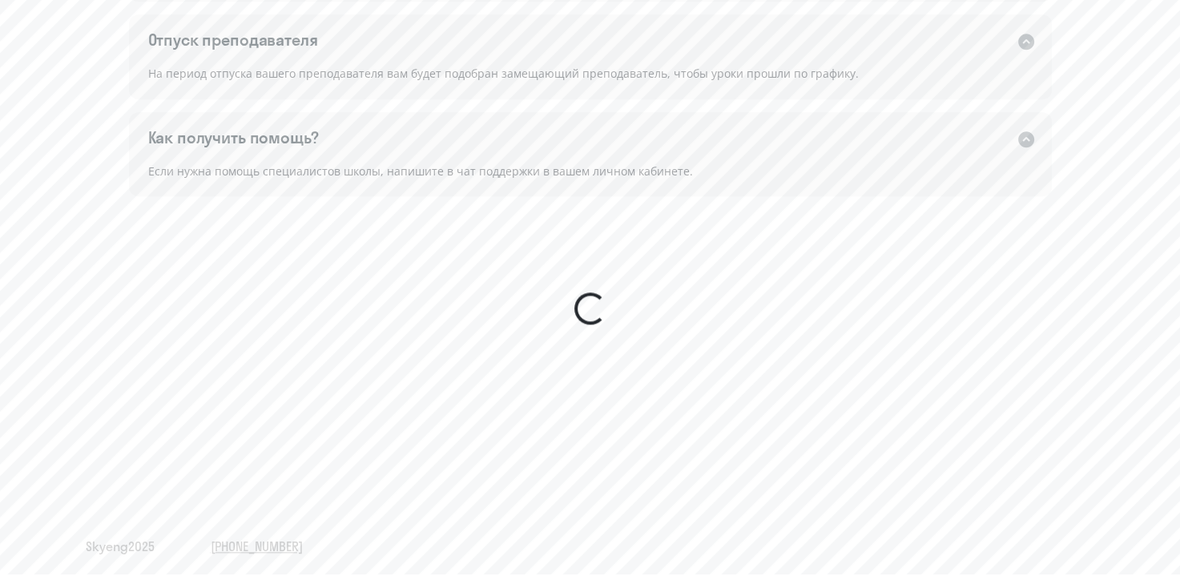
click at [586, 306] on div at bounding box center [590, 309] width 40 height 40
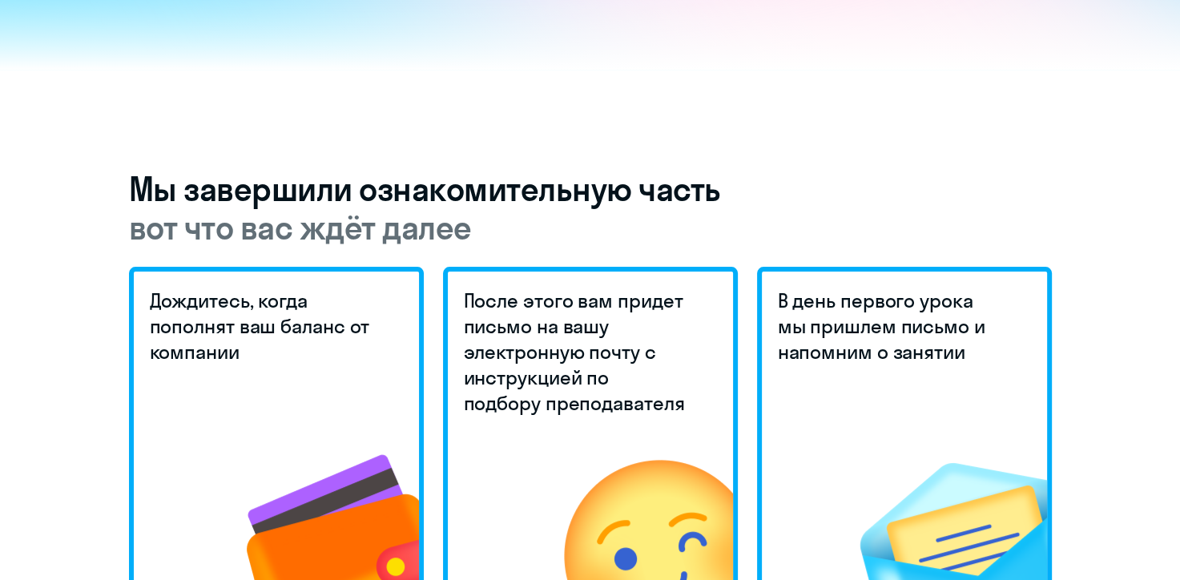
scroll to position [239, 0]
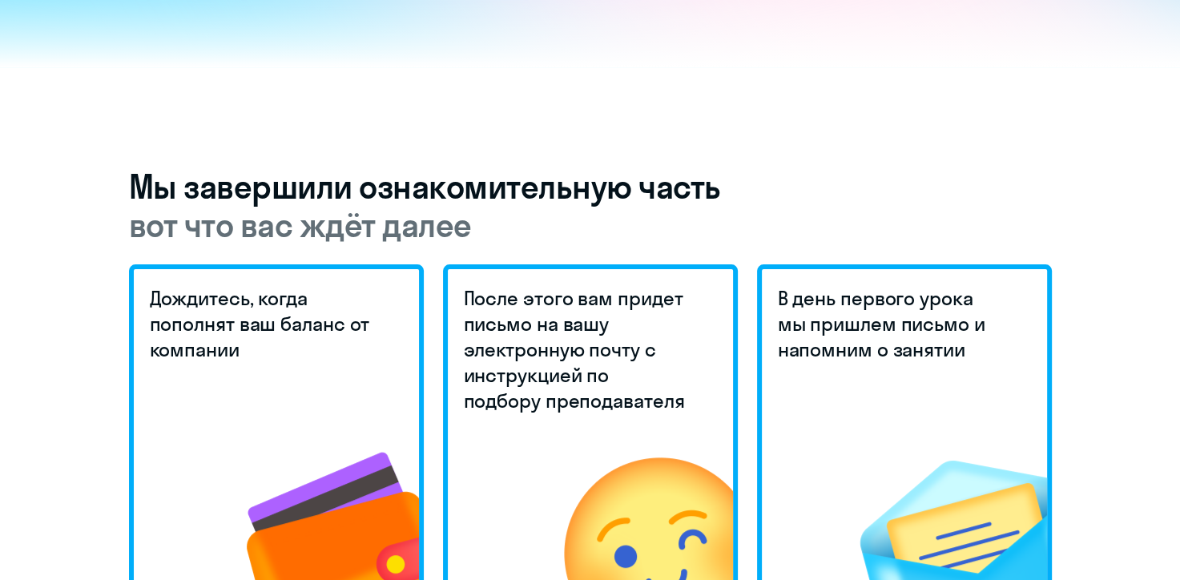
click at [254, 375] on div "Дождитесь, когда пополнят ваш баланс от компании" at bounding box center [276, 437] width 295 height 346
click at [672, 372] on h5 "После этого вам придет письмо на вашу электронную почту с инструкцией по подбор…" at bounding box center [577, 349] width 226 height 128
click at [911, 346] on h5 "В день первого урока мы пришлем письмо и напомним о занятии" at bounding box center [891, 323] width 226 height 77
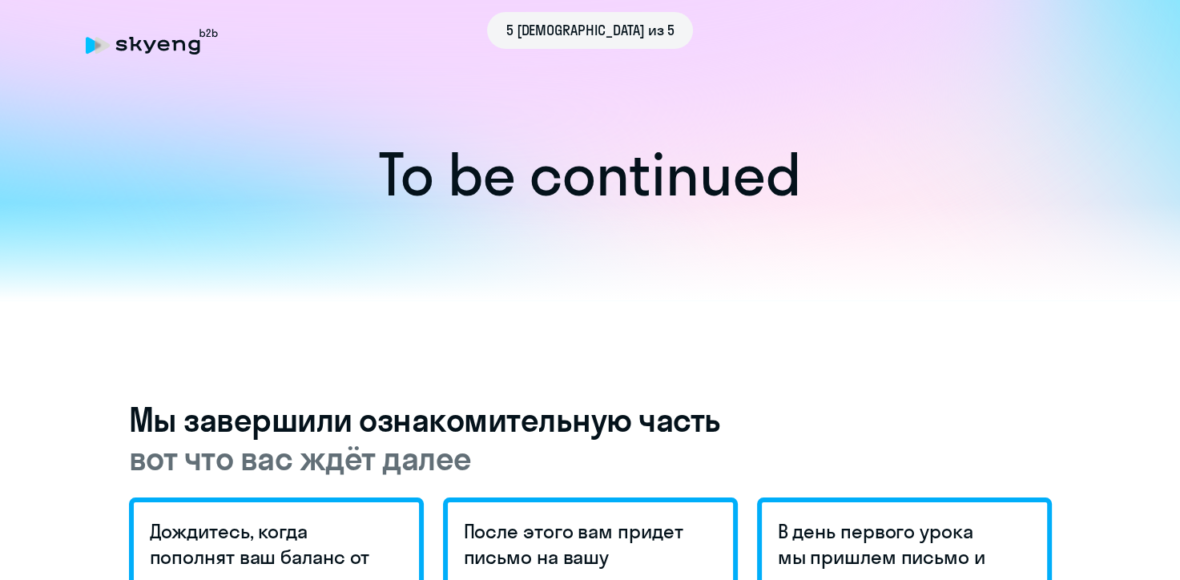
scroll to position [0, 0]
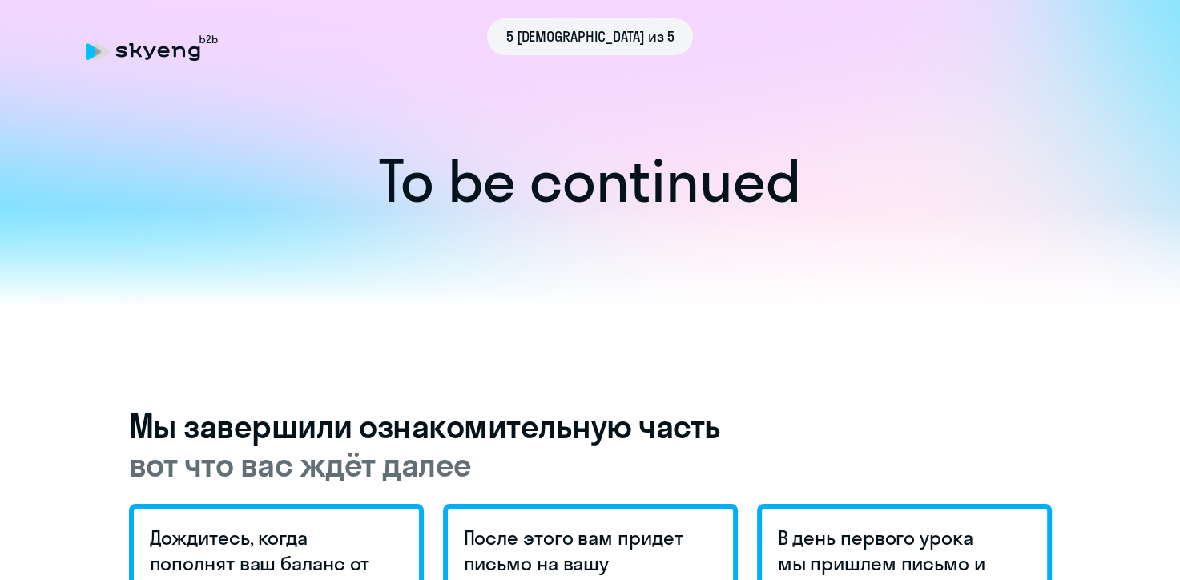
click at [115, 46] on div "5 [DEMOGRAPHIC_DATA] из 5" at bounding box center [590, 36] width 1009 height 37
click at [609, 36] on span "5 [DEMOGRAPHIC_DATA] из 5" at bounding box center [590, 36] width 168 height 21
click at [579, 184] on h1 "To be continued" at bounding box center [590, 181] width 1116 height 56
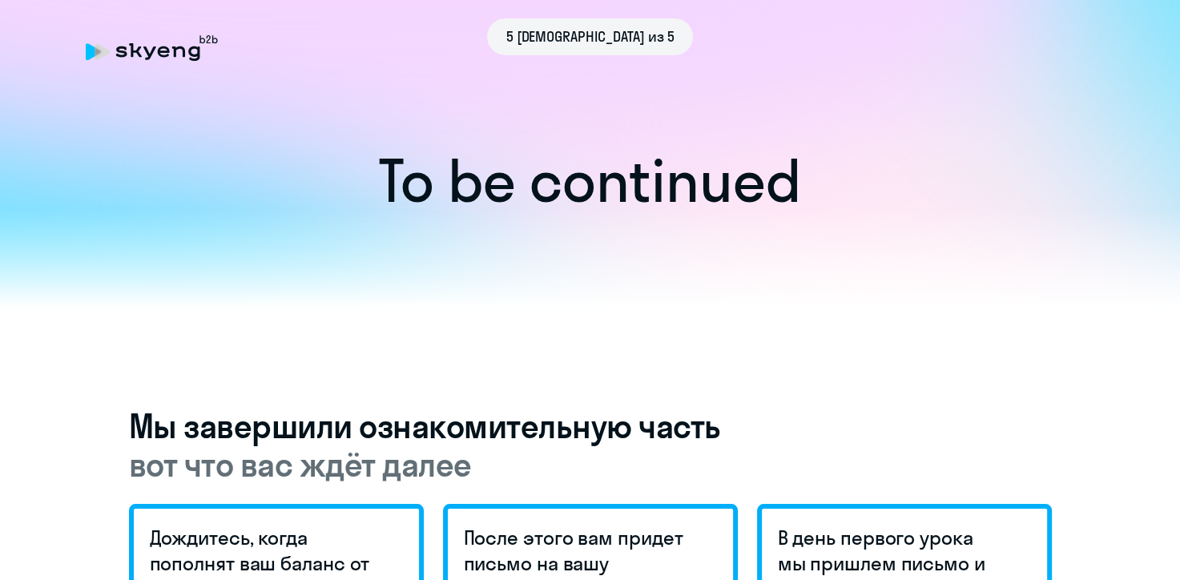
click at [642, 291] on div at bounding box center [590, 258] width 1180 height 98
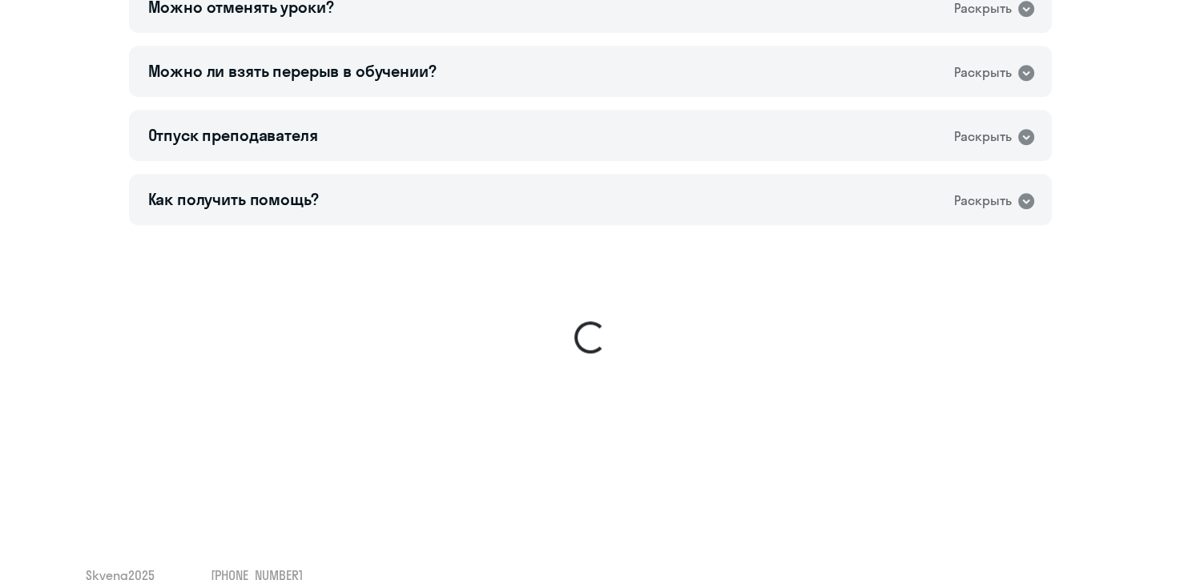
scroll to position [1320, 0]
